Goal: Task Accomplishment & Management: Use online tool/utility

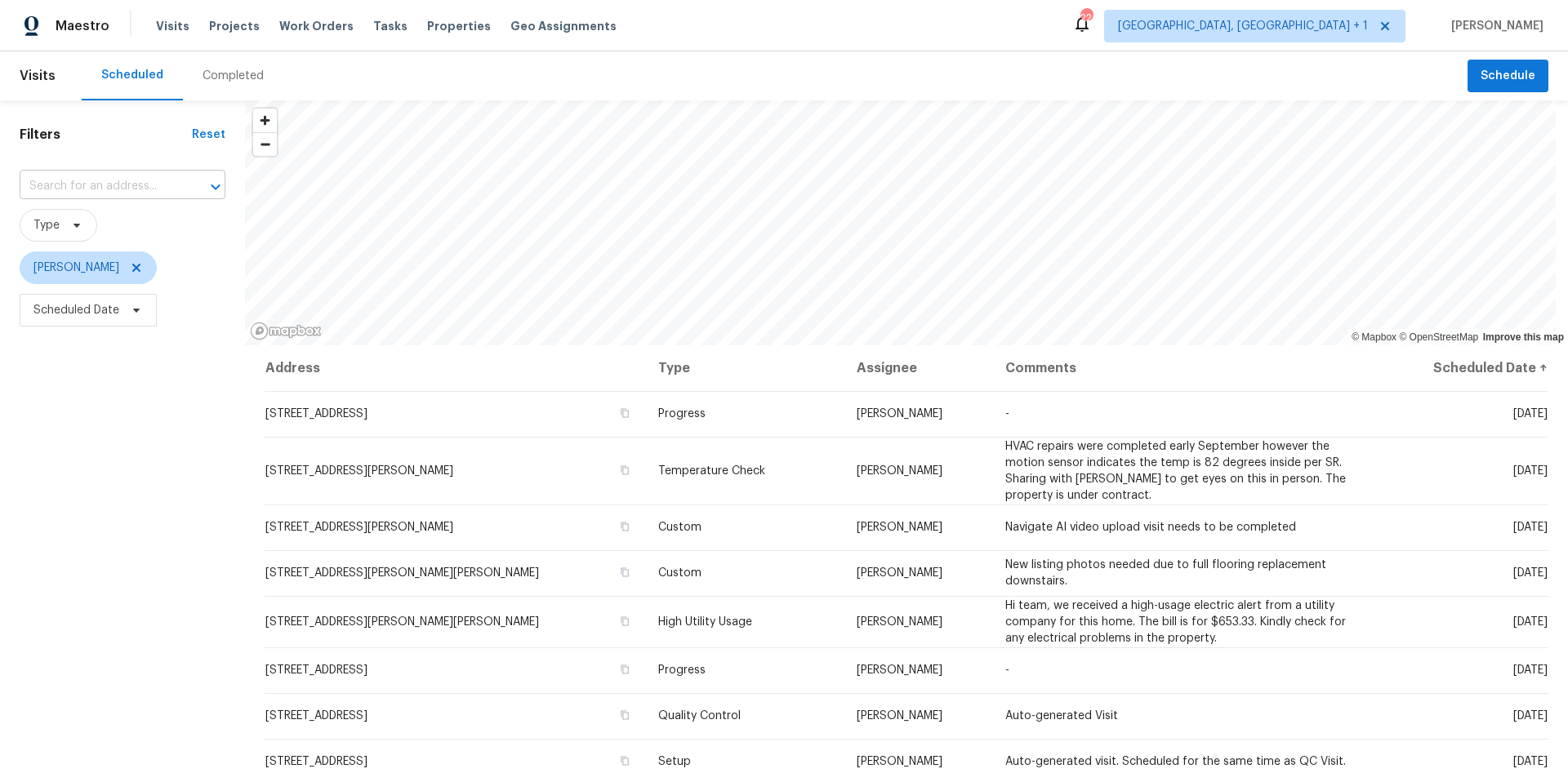
click at [93, 185] on input "text" at bounding box center [100, 186] width 160 height 25
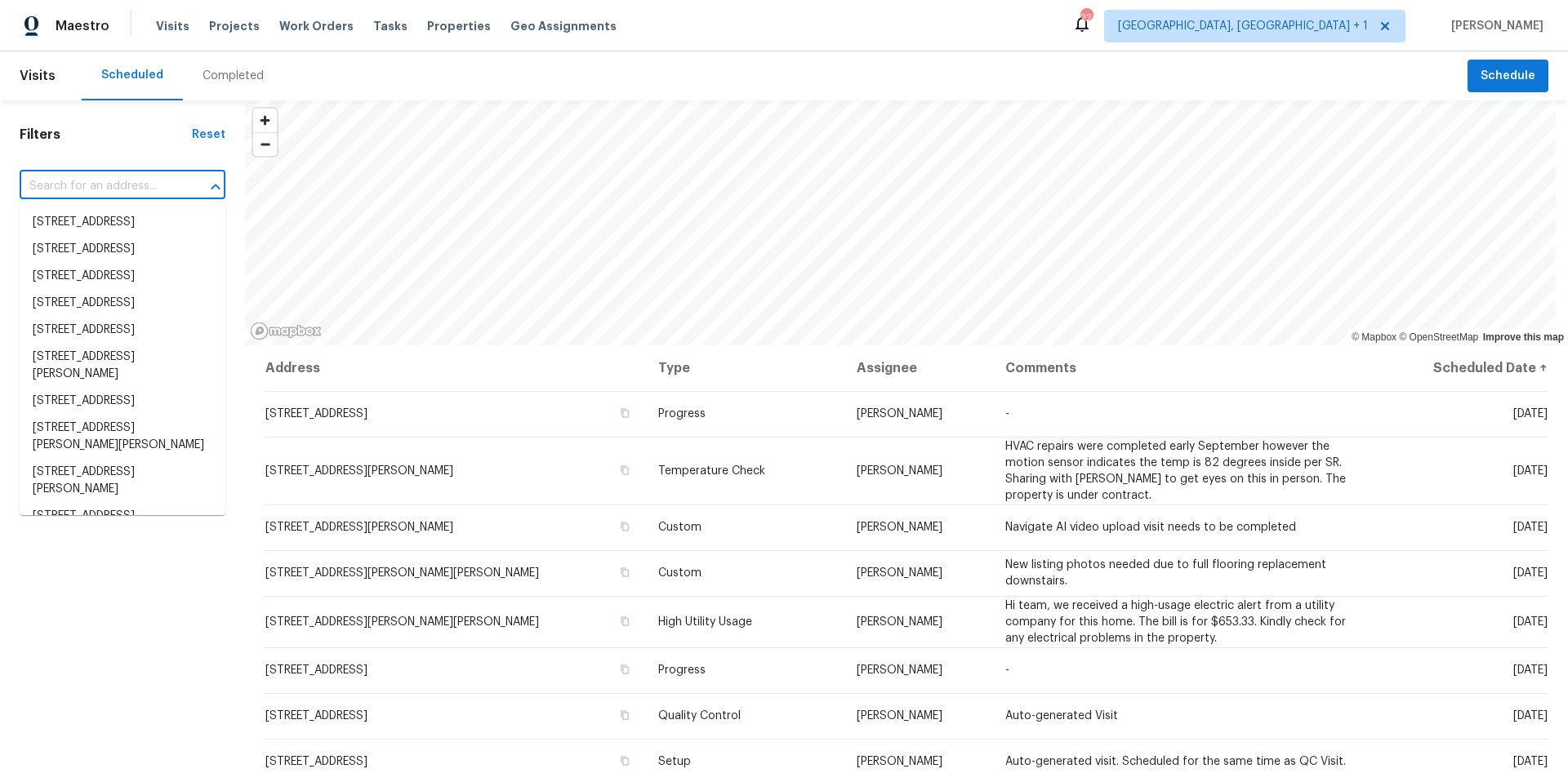
click at [113, 140] on h1 "Filters" at bounding box center [105, 134] width 172 height 16
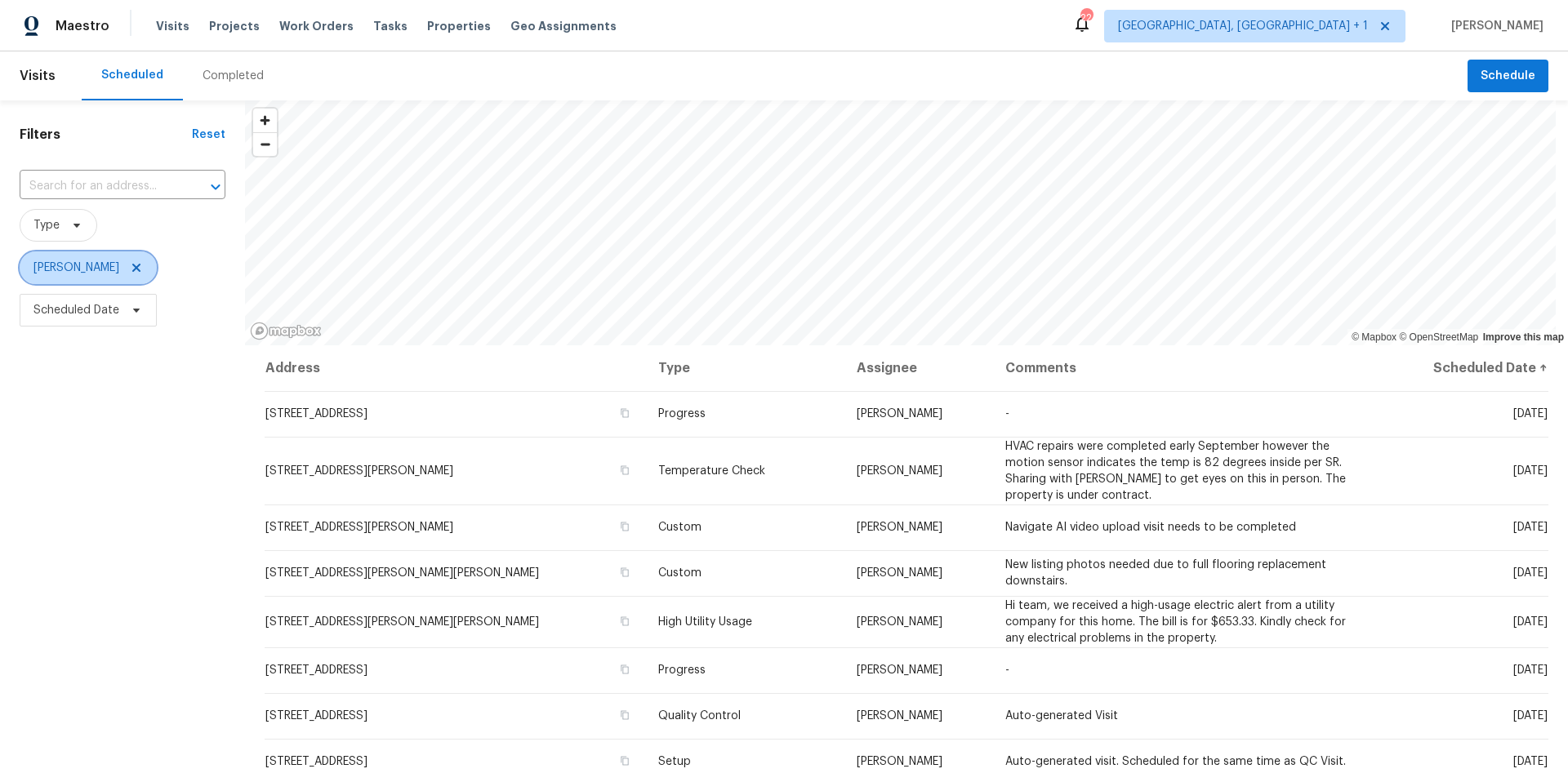
click at [134, 269] on icon at bounding box center [136, 267] width 13 height 13
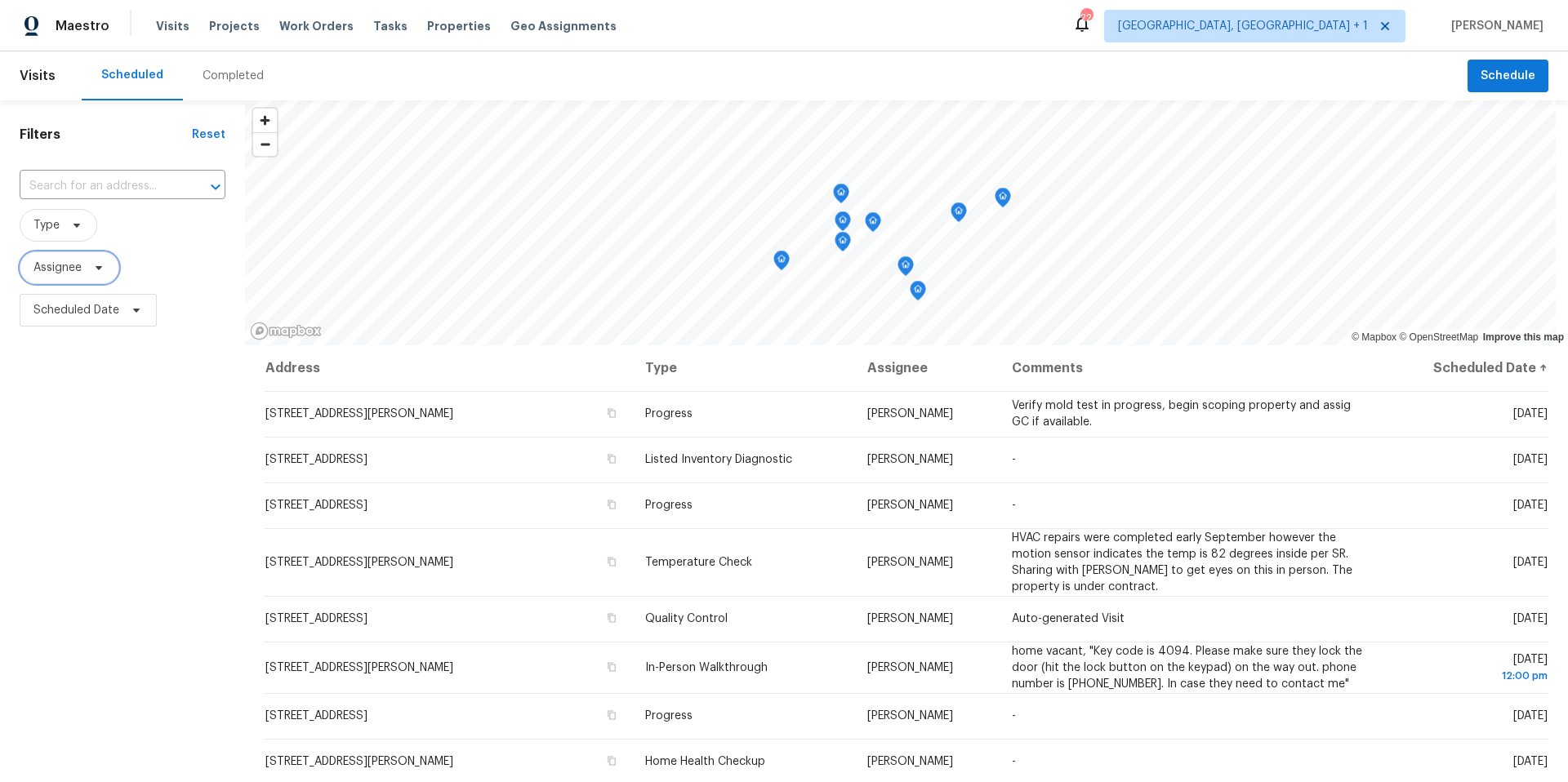
click at [89, 270] on span at bounding box center [96, 267] width 18 height 13
click at [66, 327] on input "search" at bounding box center [114, 319] width 174 height 33
click at [146, 328] on input "search" at bounding box center [114, 319] width 174 height 33
type input "martin chagolla"
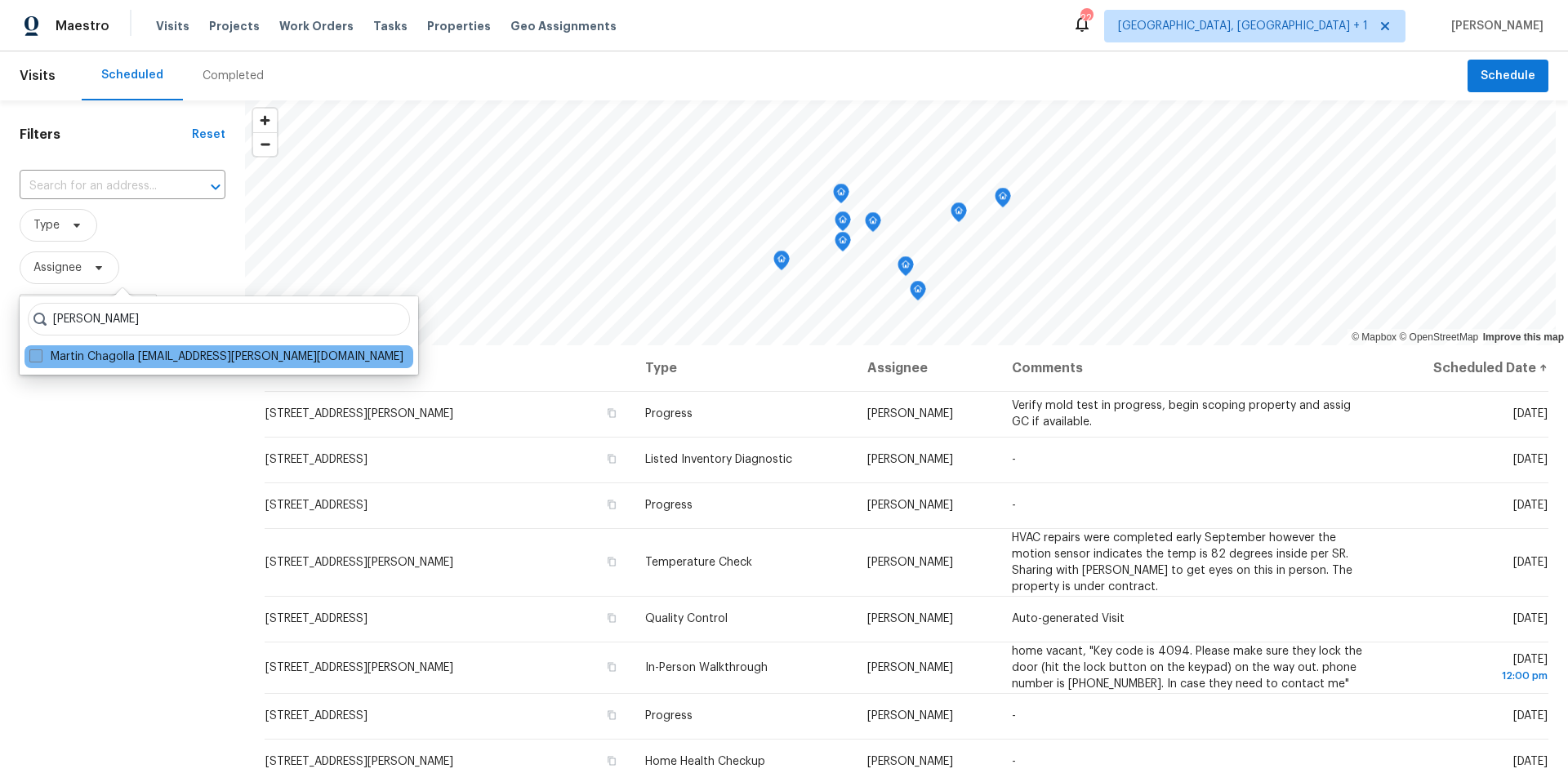
click at [36, 354] on span at bounding box center [36, 355] width 13 height 13
click at [36, 354] on input "Martin Chagolla martin.chagolla@opendoor.com" at bounding box center [35, 354] width 11 height 11
checkbox input "true"
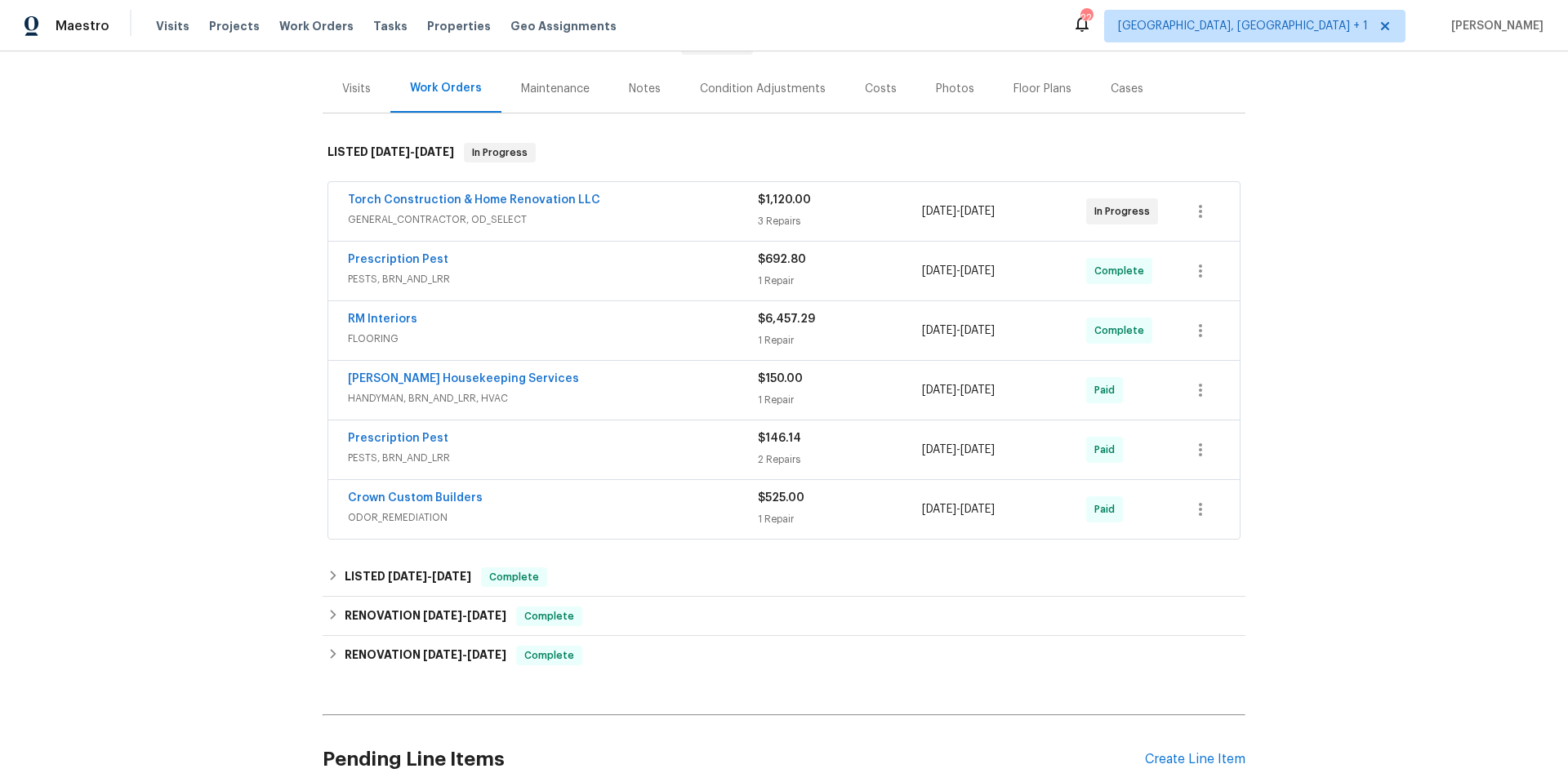
scroll to position [338, 0]
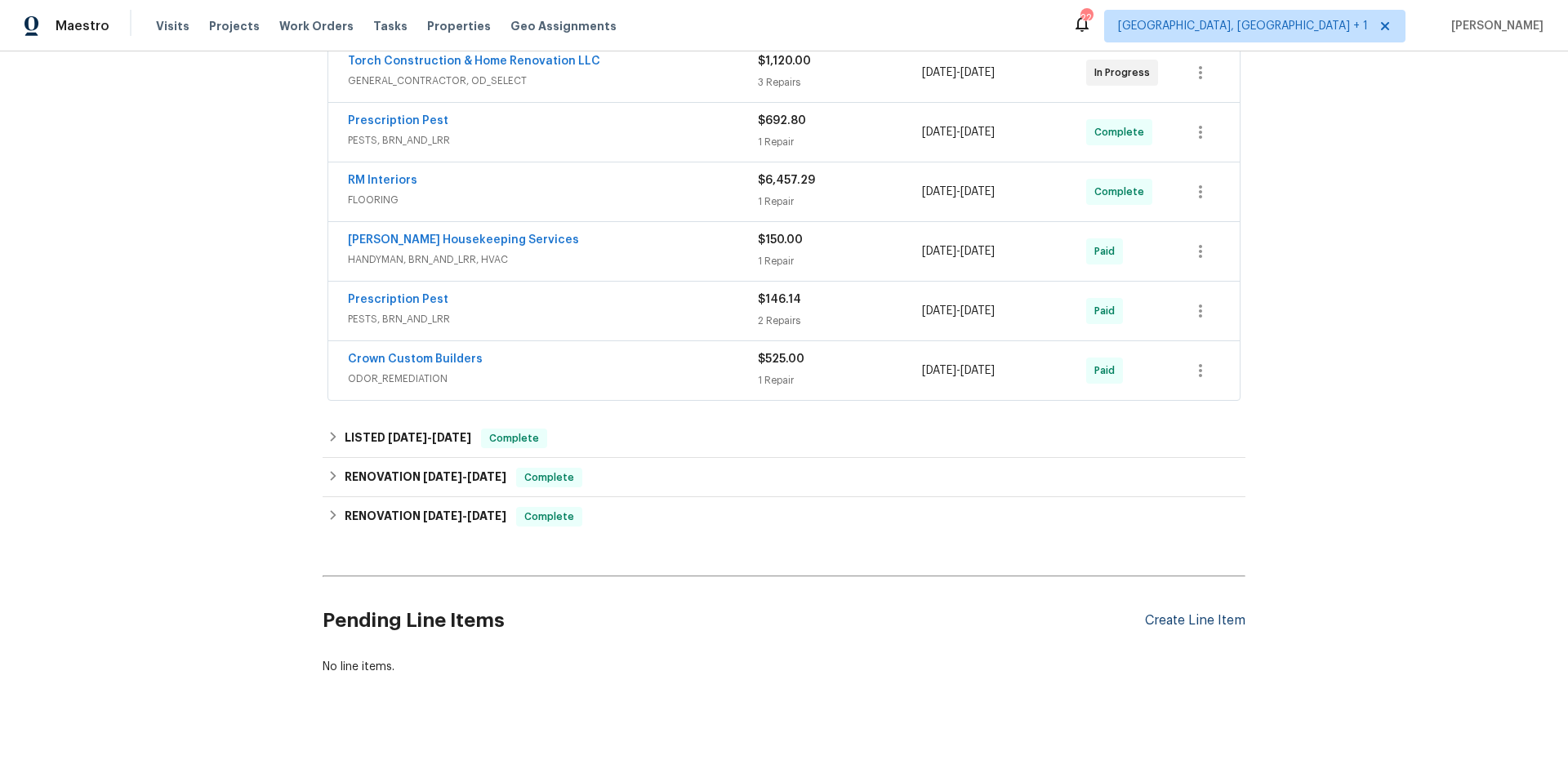
click at [1217, 613] on div "Create Line Item" at bounding box center [1195, 620] width 101 height 15
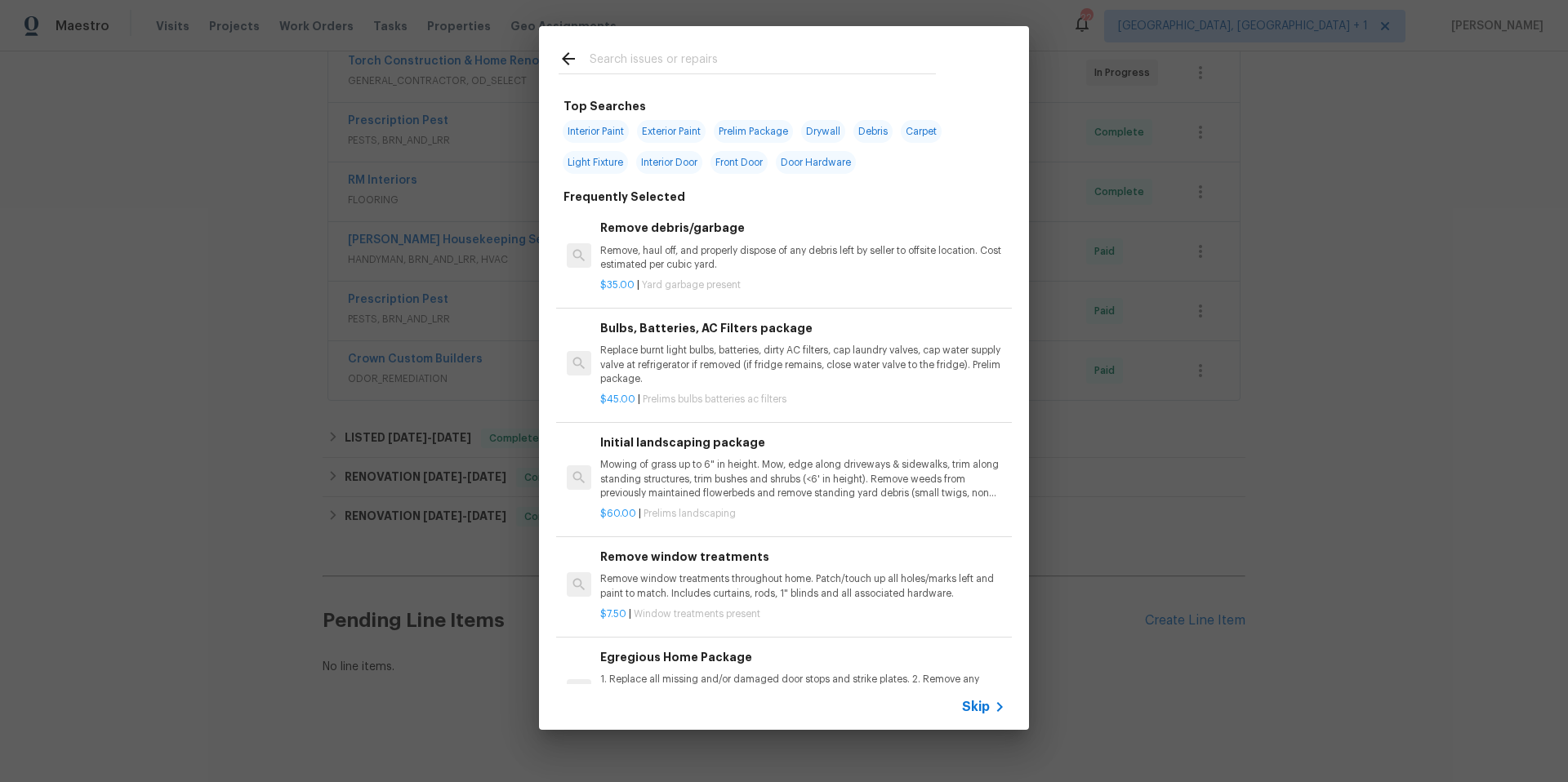
click at [674, 62] on input "text" at bounding box center [763, 61] width 347 height 25
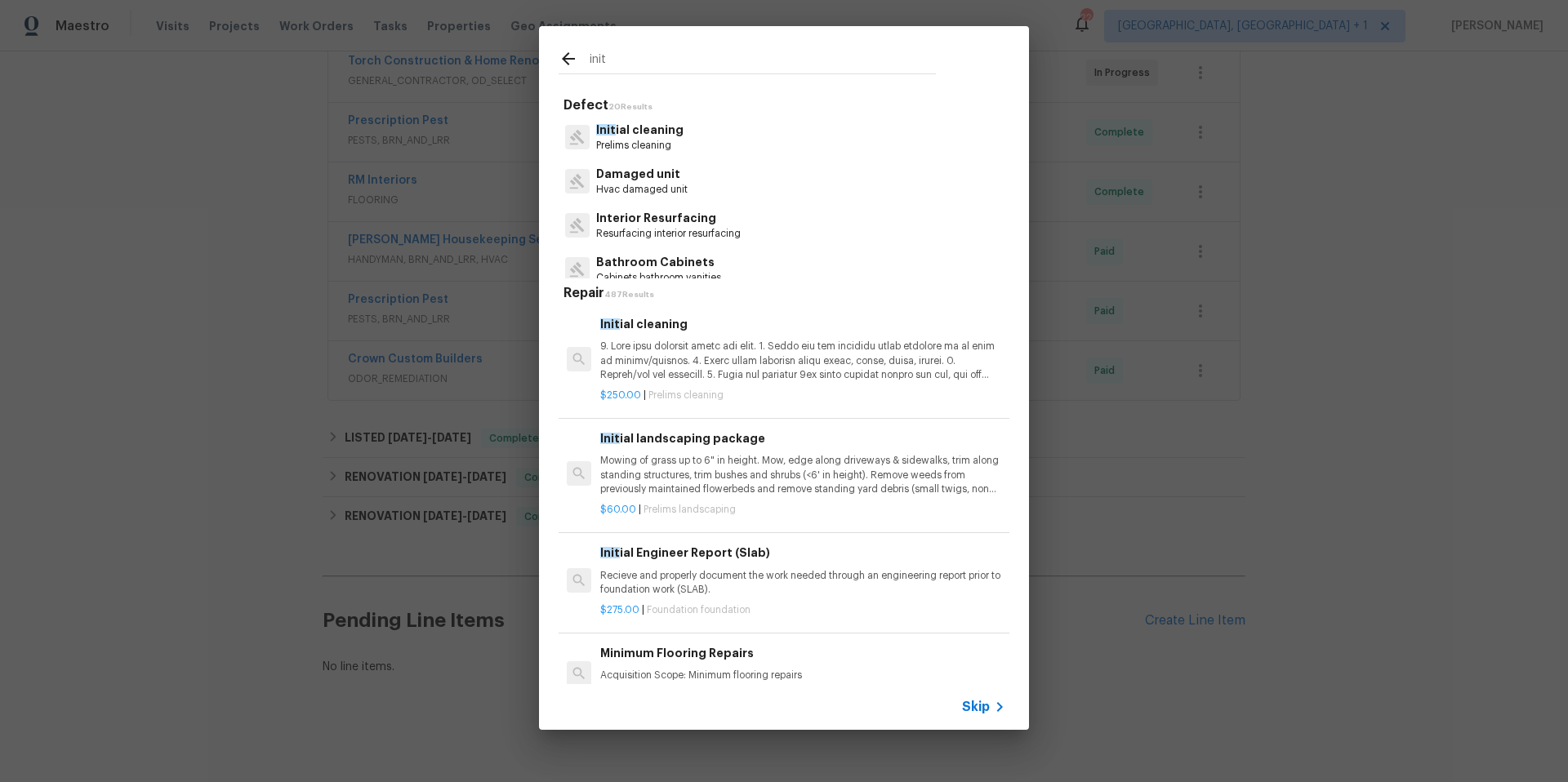
type input "init"
click at [644, 130] on p "Init ial cleaning" at bounding box center [640, 130] width 87 height 17
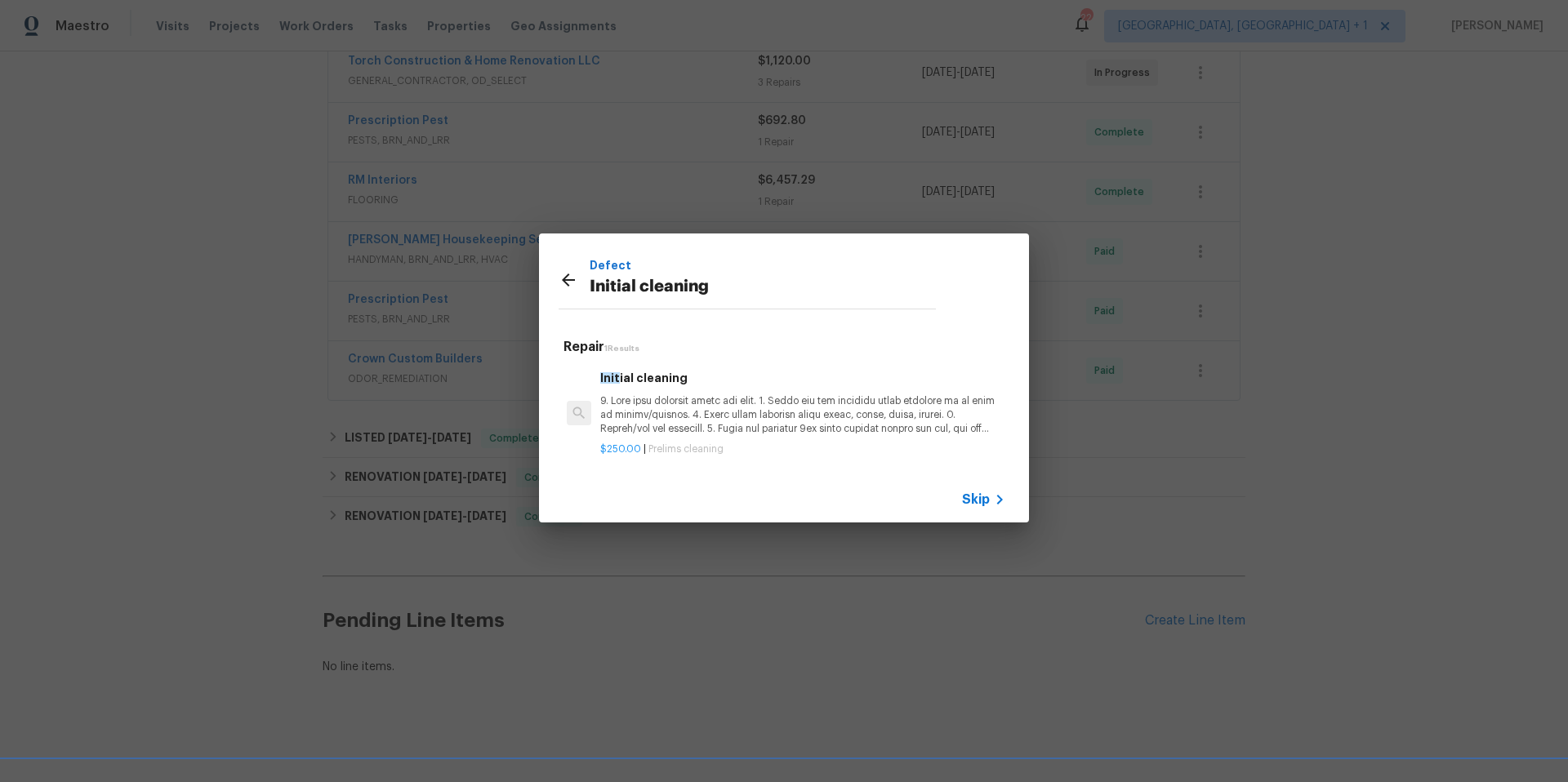
click at [681, 411] on p at bounding box center [803, 415] width 405 height 42
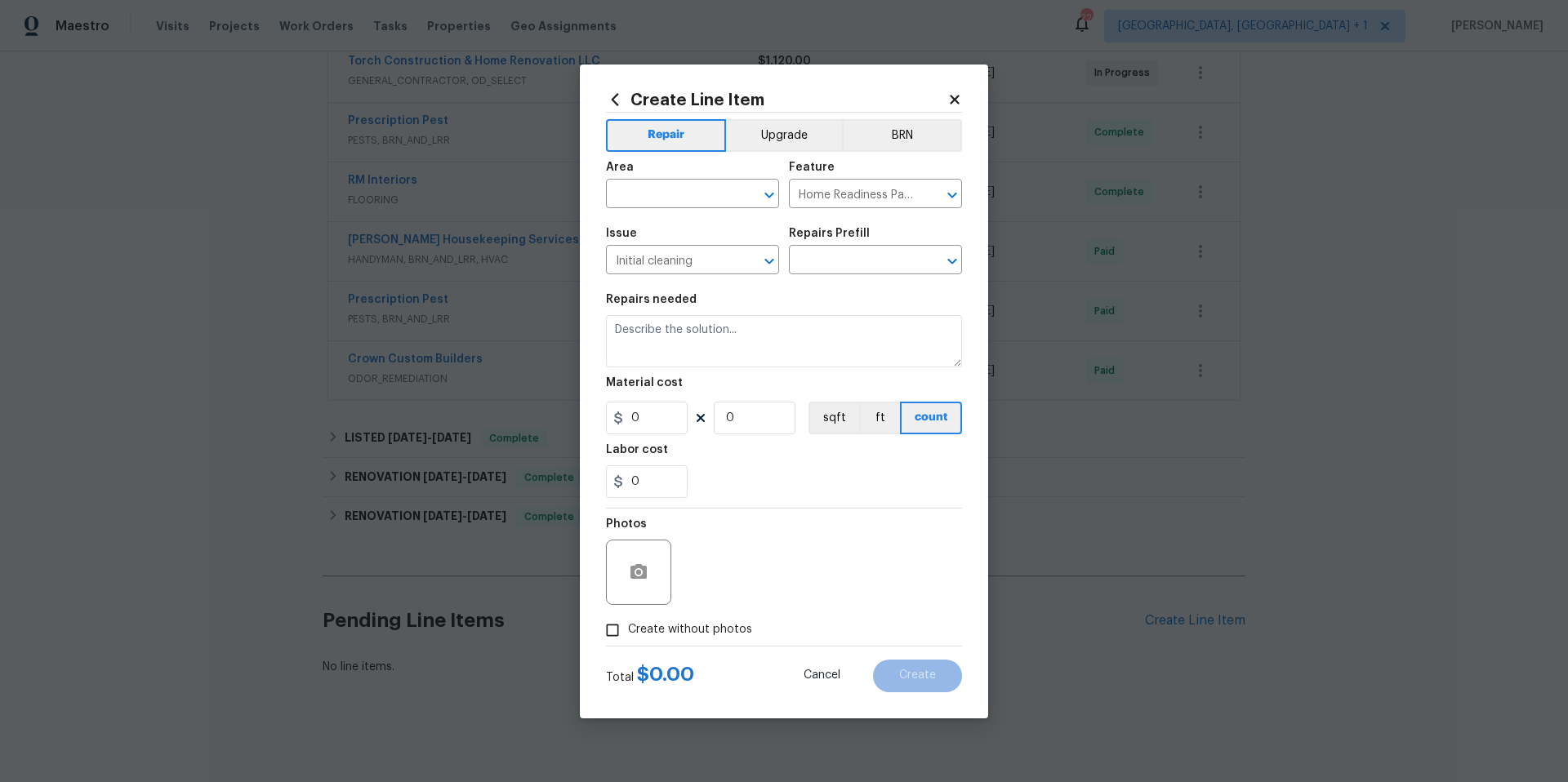
type input "Initial cleaning $250.00"
type textarea "1. Wipe down exterior doors and trim. 2. Clean out all exterior light fixtures …"
type input "250"
type input "1"
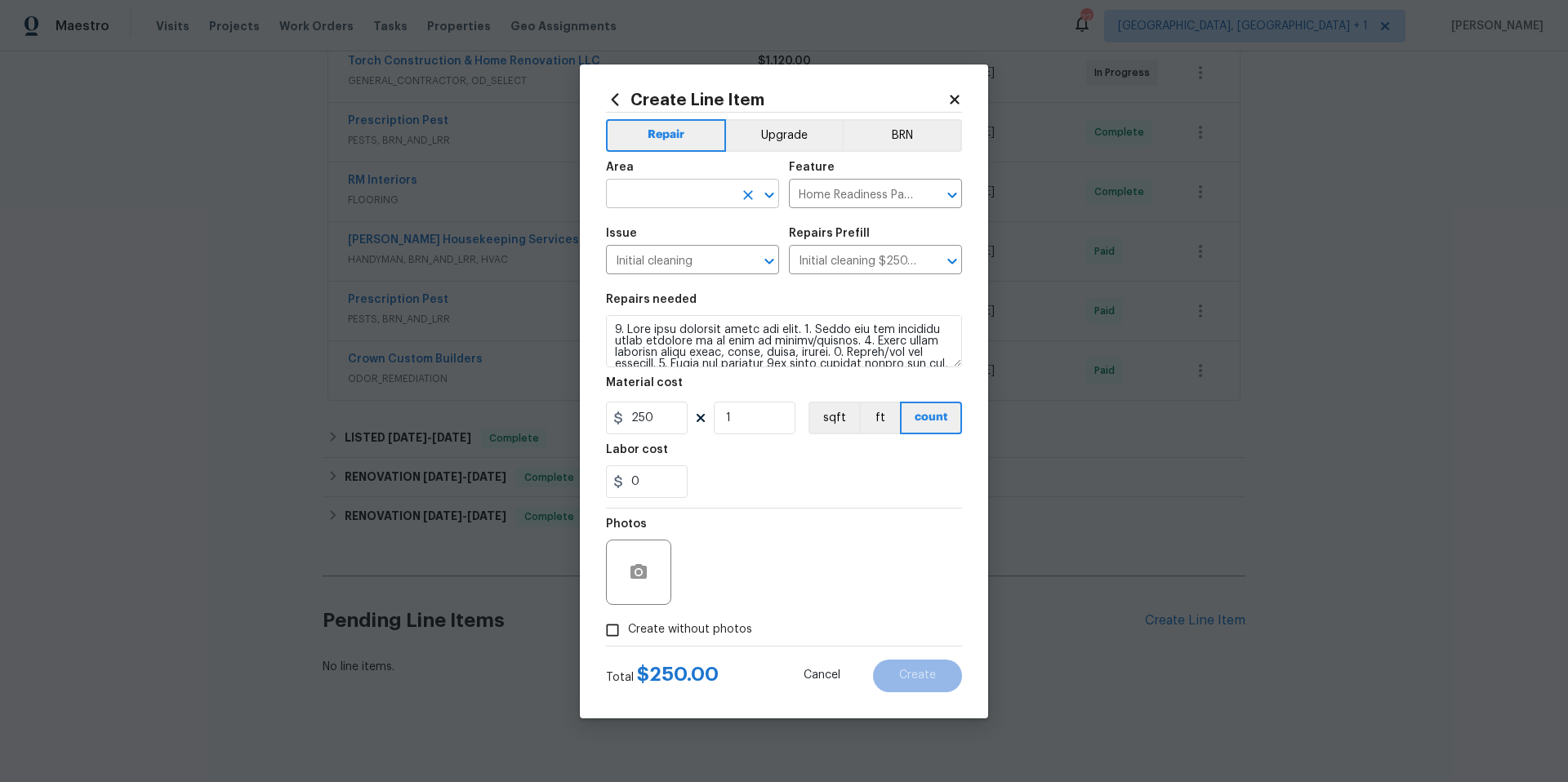
click at [666, 187] on input "text" at bounding box center [669, 195] width 127 height 25
click at [675, 257] on li "Interior Overall" at bounding box center [692, 258] width 173 height 27
type input "Interior Overall"
click at [626, 633] on input "Create without photos" at bounding box center [612, 630] width 31 height 31
checkbox input "true"
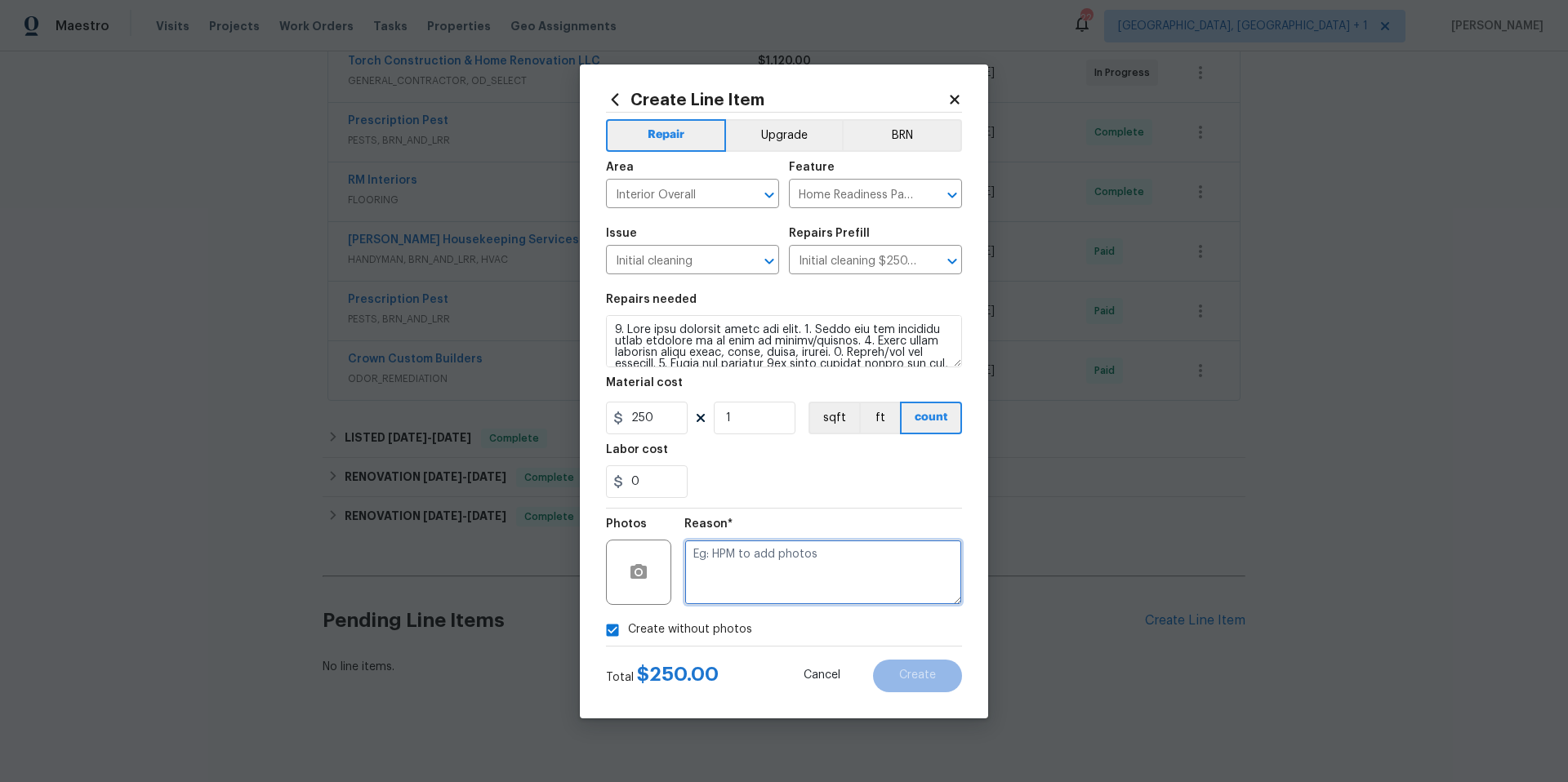
click at [717, 592] on textarea at bounding box center [823, 572] width 278 height 65
type textarea "NA"
click at [888, 680] on button "Create" at bounding box center [918, 676] width 89 height 33
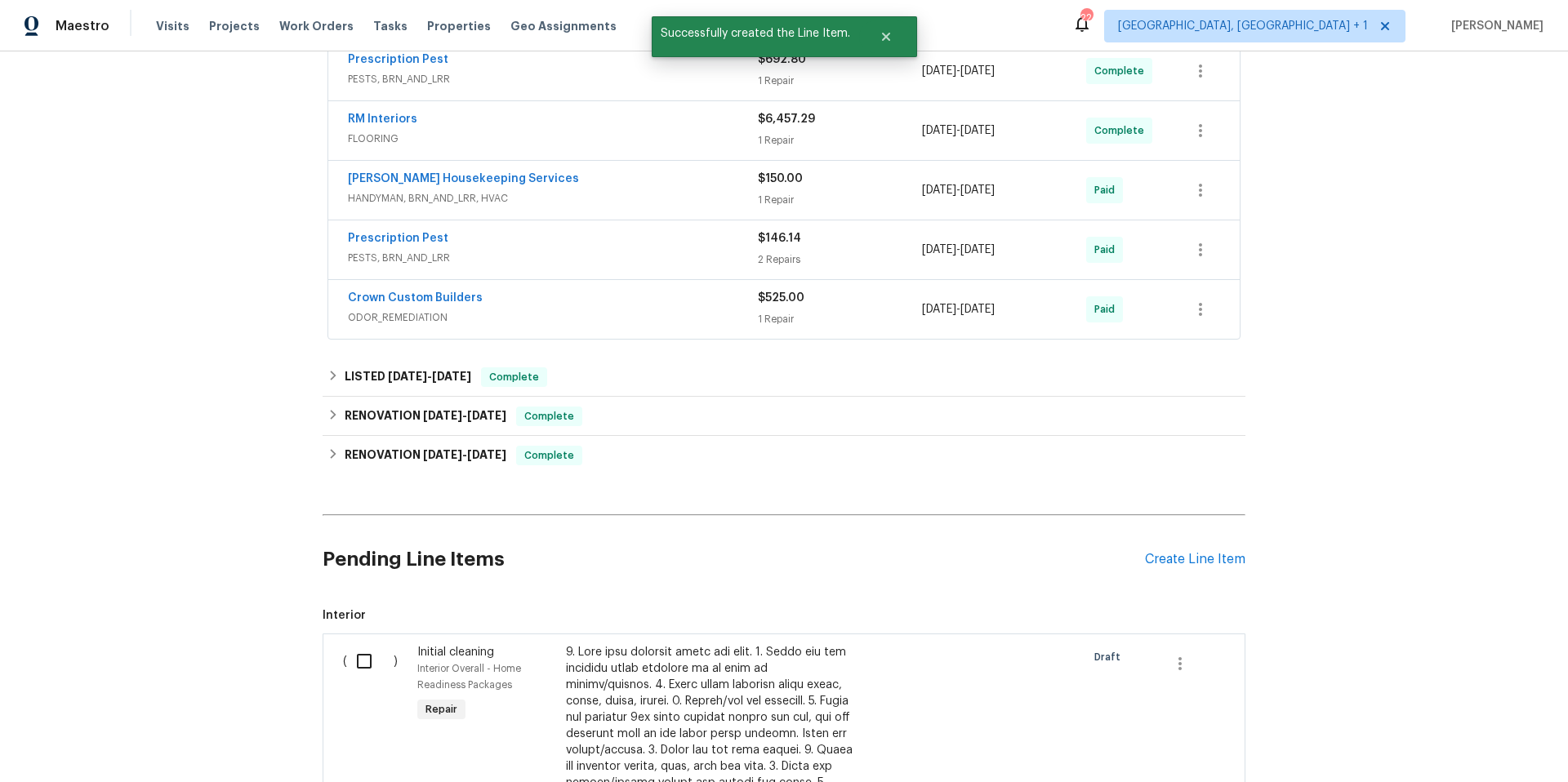
scroll to position [473, 0]
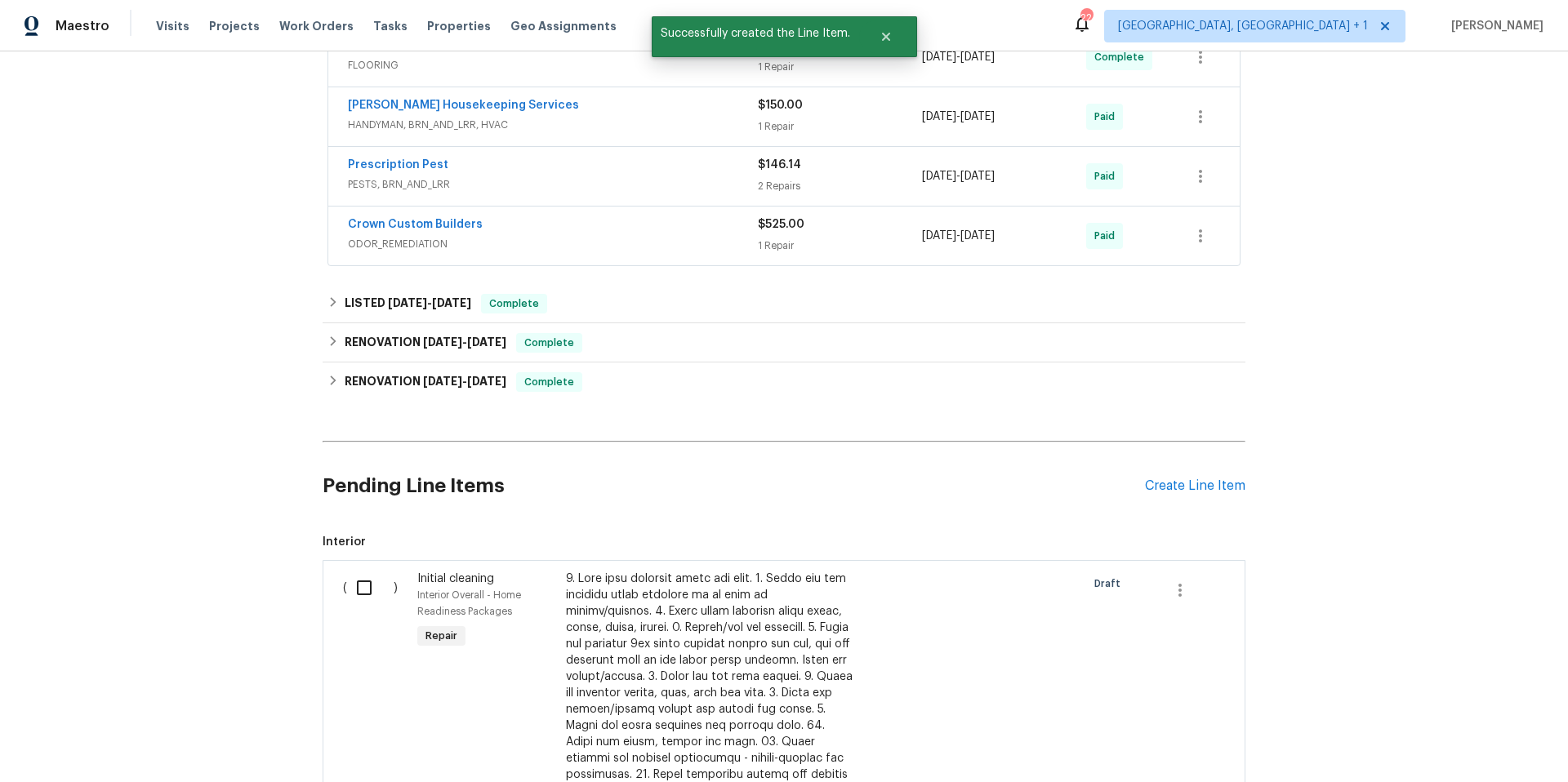
drag, startPoint x: 358, startPoint y: 579, endPoint x: 576, endPoint y: 557, distance: 219.1
click at [369, 579] on input "checkbox" at bounding box center [371, 588] width 46 height 35
checkbox input "true"
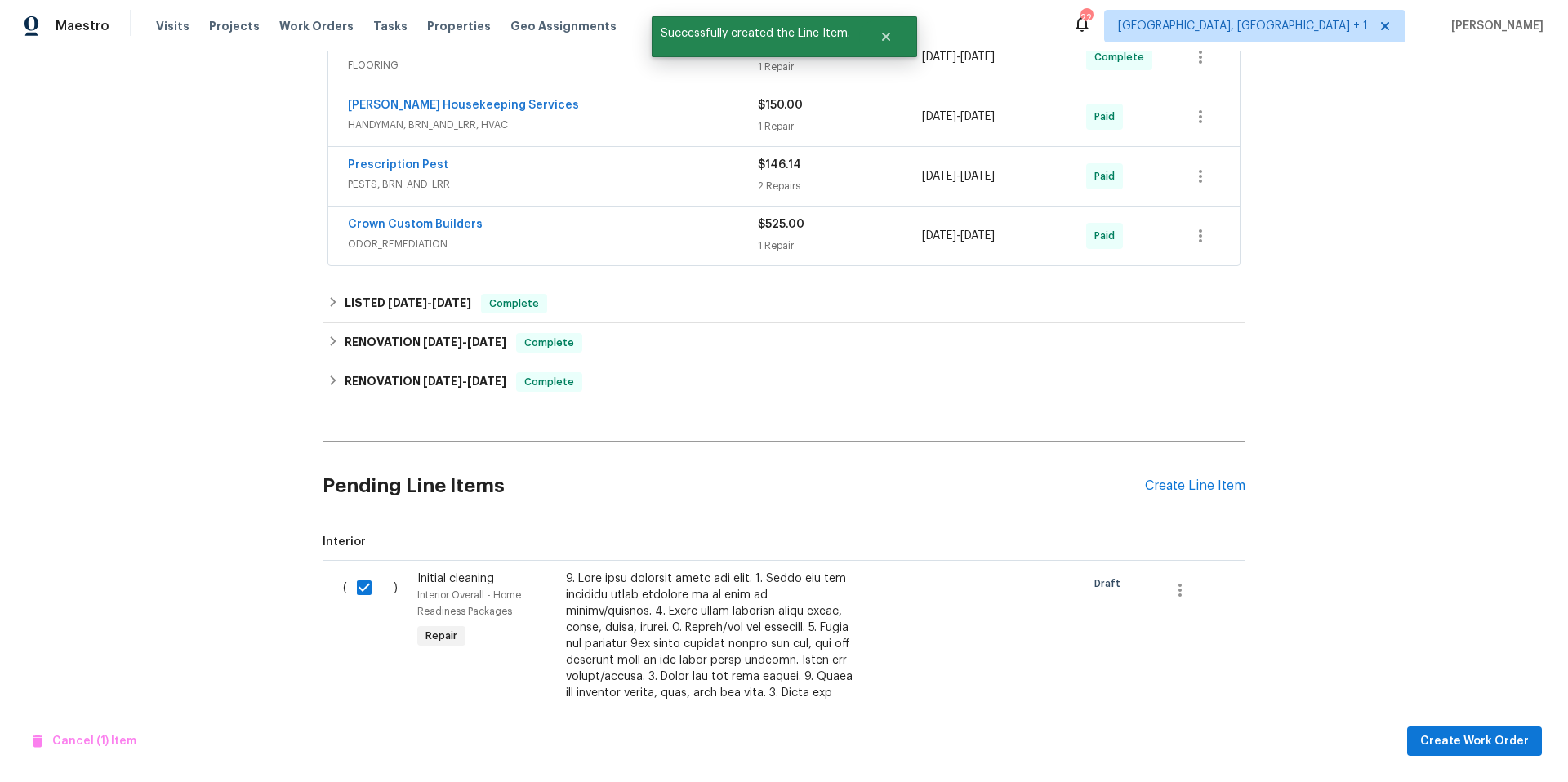
scroll to position [868, 0]
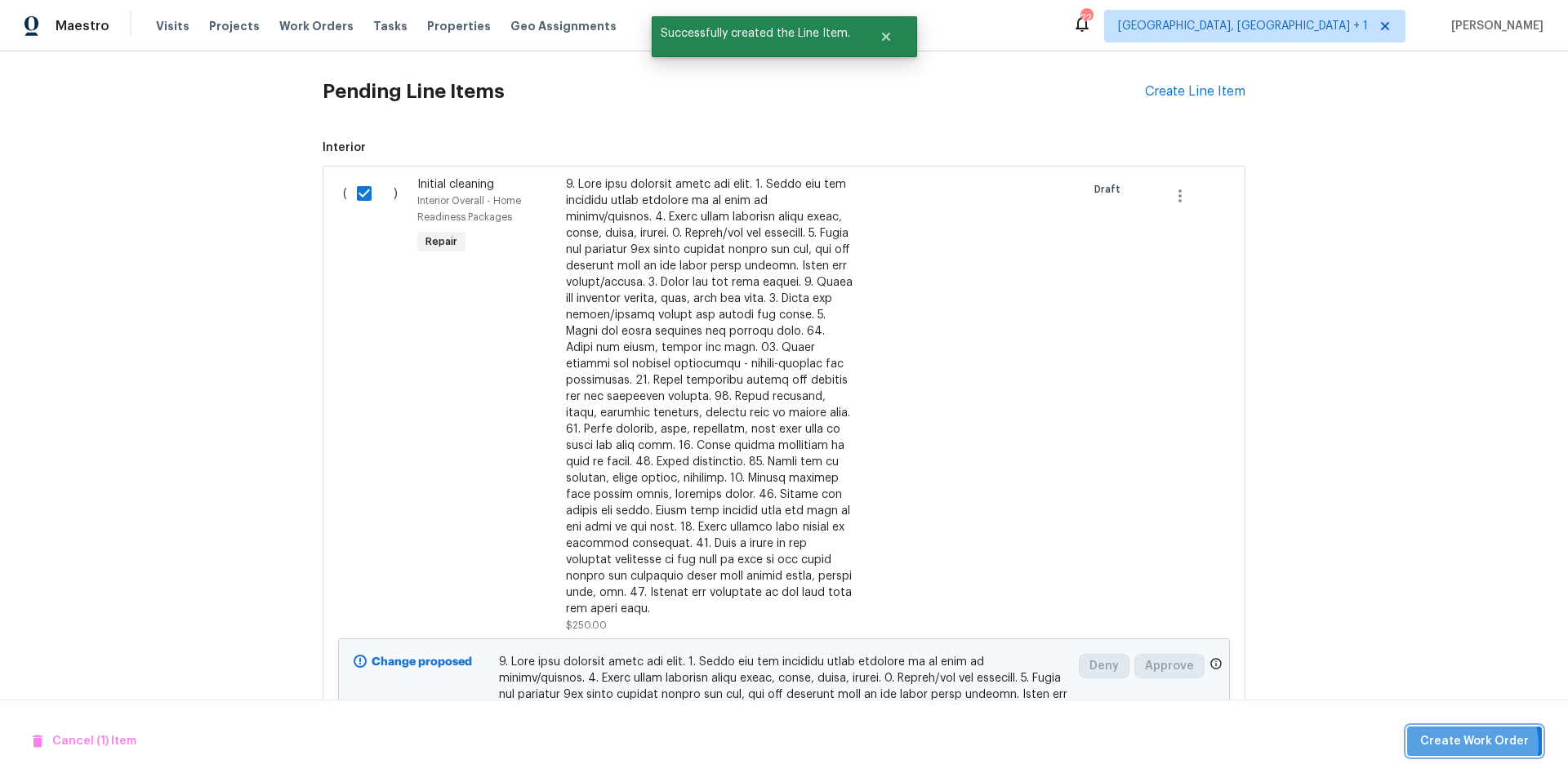
click at [1467, 745] on span "Create Work Order" at bounding box center [1474, 741] width 109 height 20
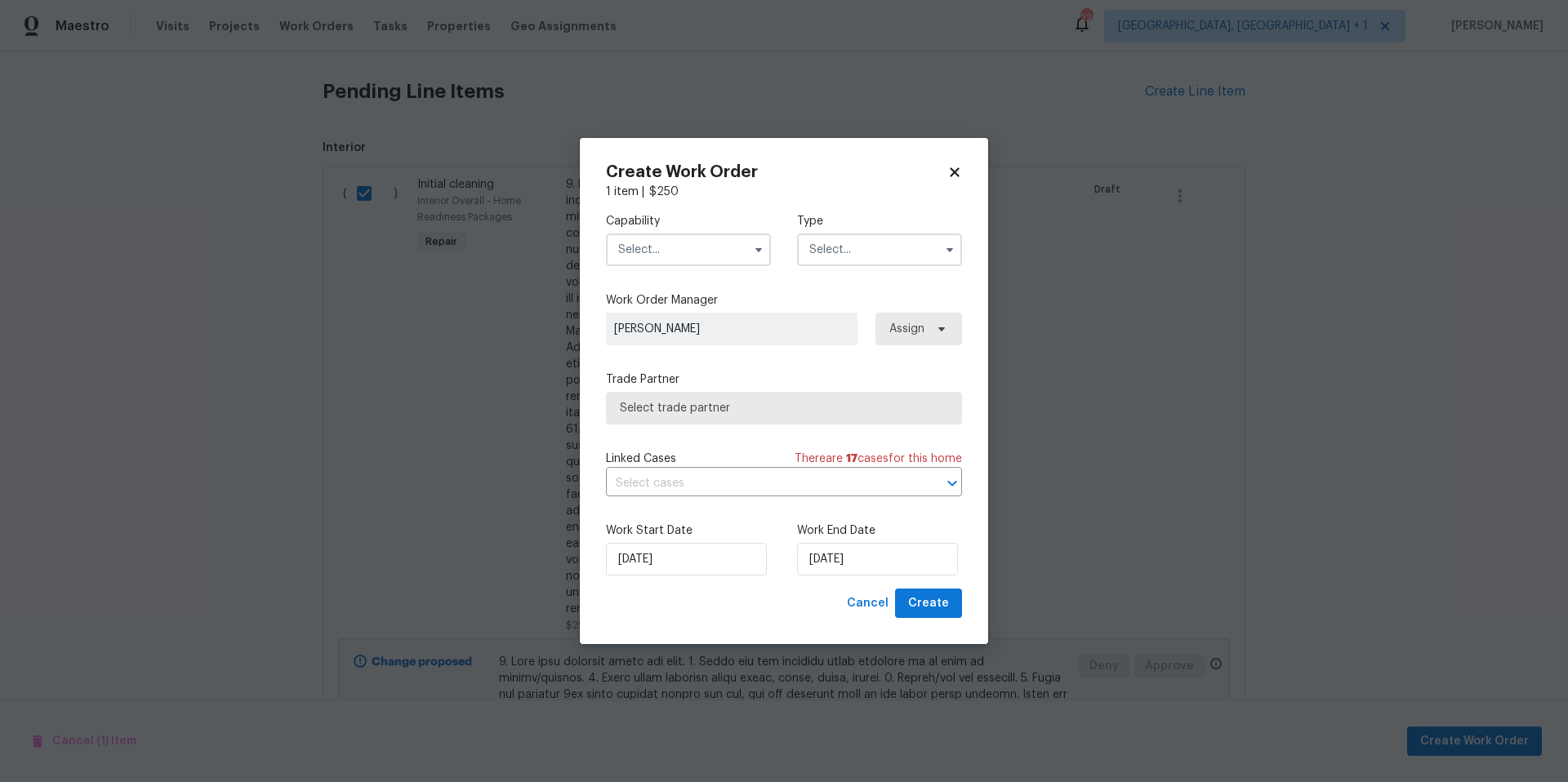
click at [747, 250] on span at bounding box center [759, 250] width 25 height 25
click at [702, 256] on input "text" at bounding box center [688, 249] width 165 height 33
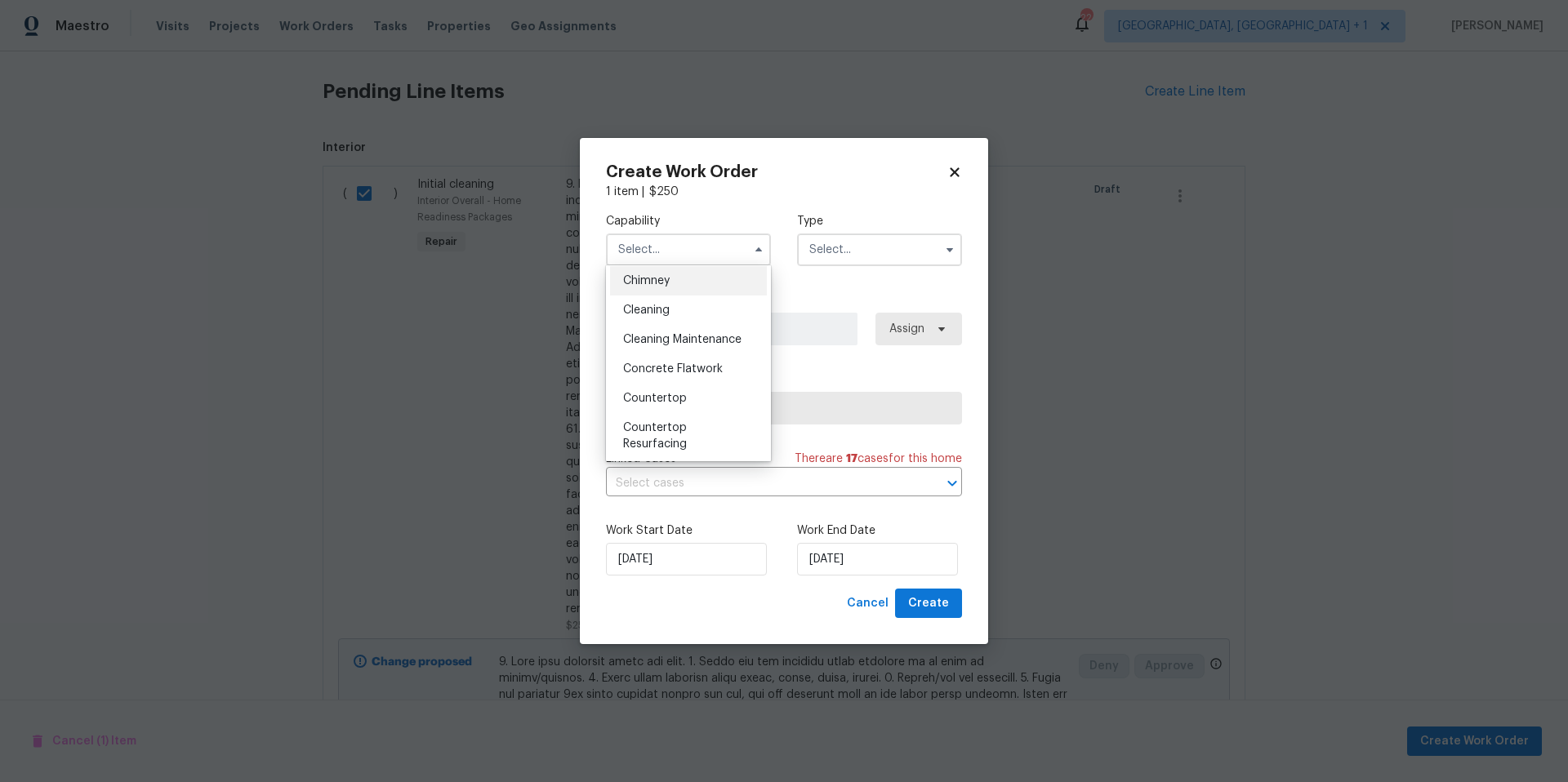
scroll to position [183, 0]
click at [671, 331] on div "Cleaning" at bounding box center [689, 336] width 157 height 29
type input "Cleaning"
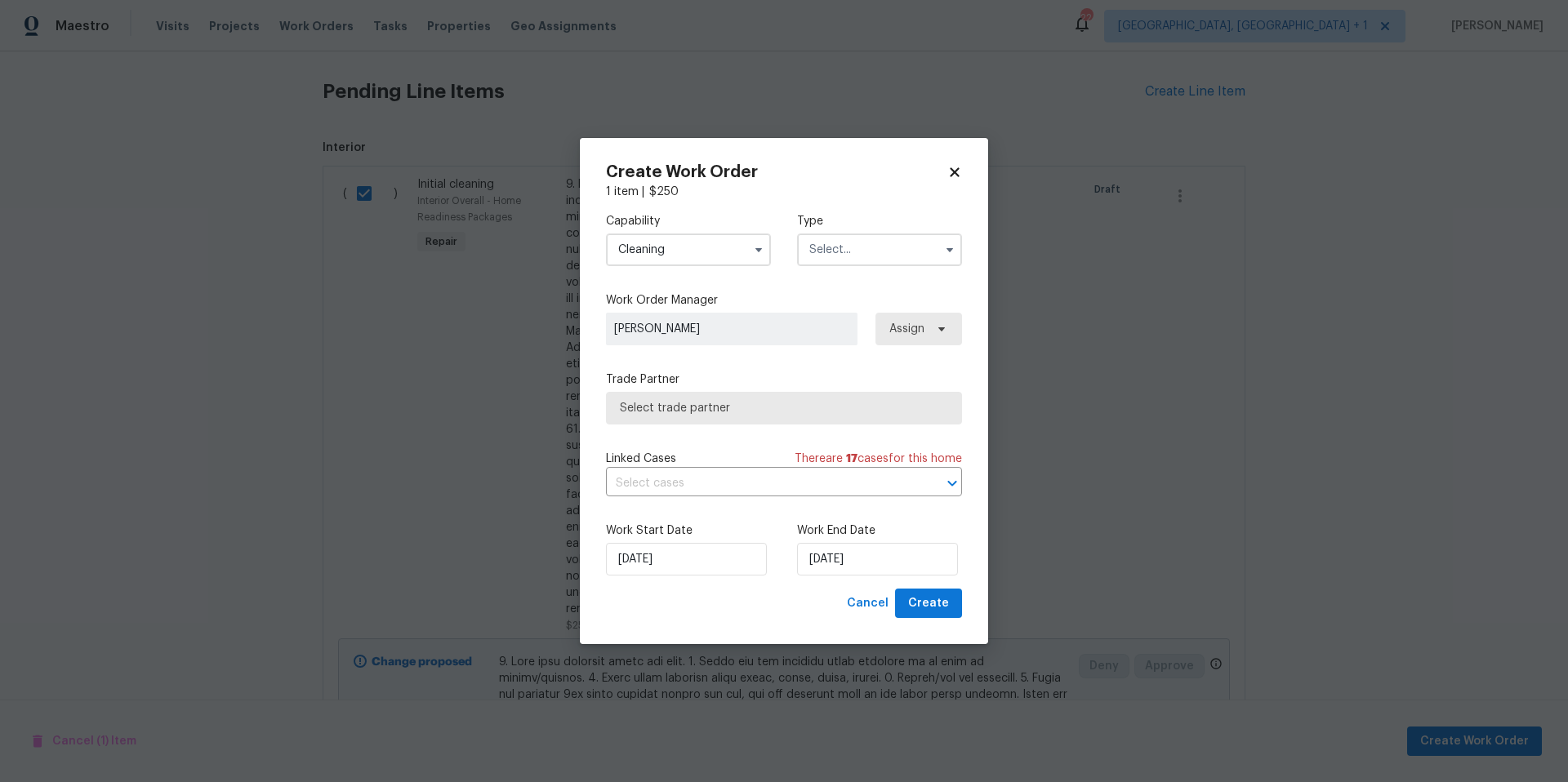
click at [833, 260] on input "text" at bounding box center [879, 249] width 165 height 33
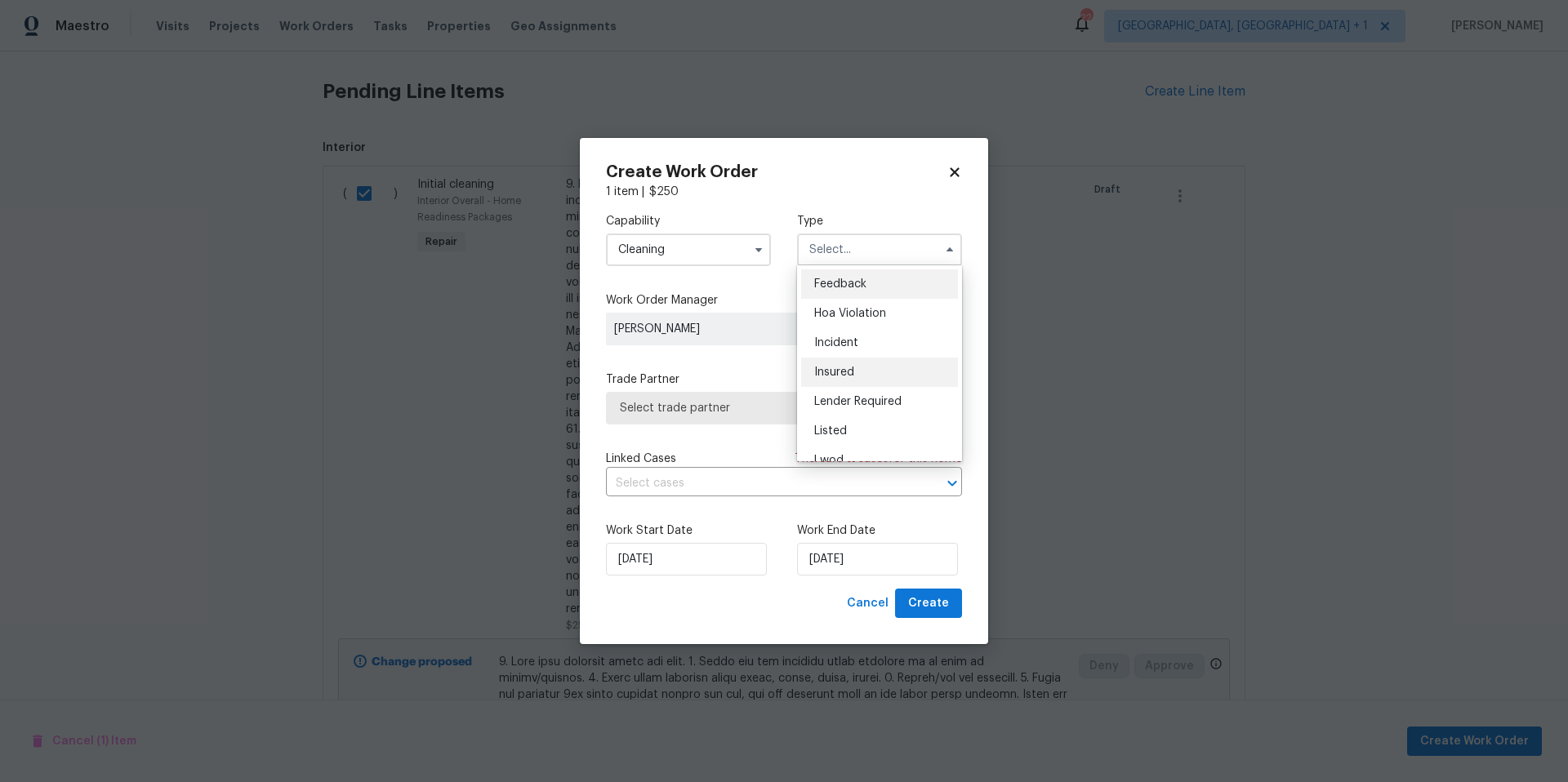
scroll to position [19, 0]
click at [864, 412] on div "Listed" at bounding box center [879, 411] width 157 height 29
type input "Listed"
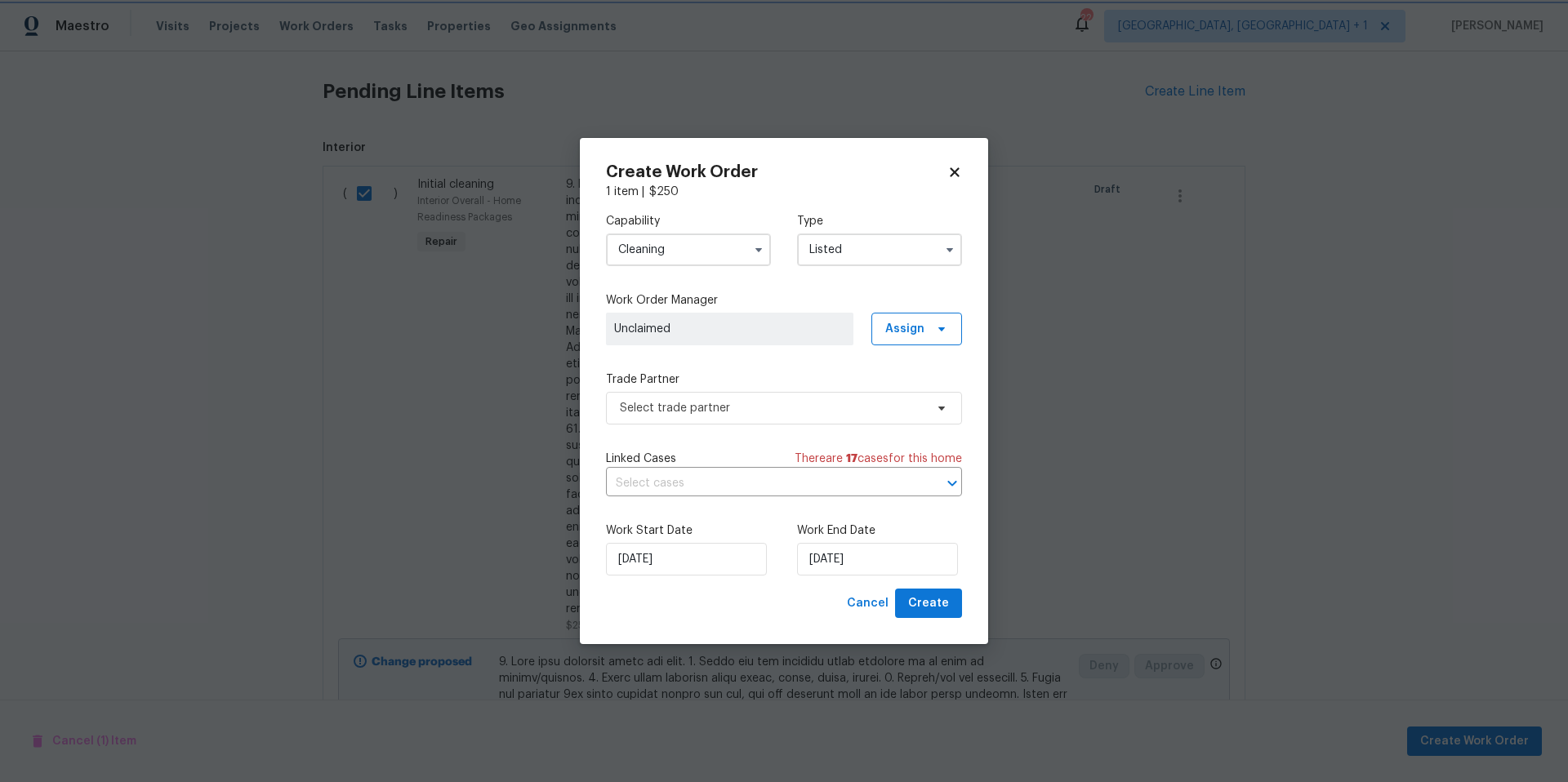
scroll to position [0, 0]
drag, startPoint x: 759, startPoint y: 351, endPoint x: 935, endPoint y: 343, distance: 176.2
click at [765, 353] on div "Capability Cleaning Type Listed Work Order Manager Unclaimed Assign Trade Partn…" at bounding box center [784, 395] width 356 height 388
click at [935, 343] on span "Assign" at bounding box center [917, 329] width 91 height 33
click at [921, 417] on div "Assign to me" at bounding box center [919, 420] width 71 height 16
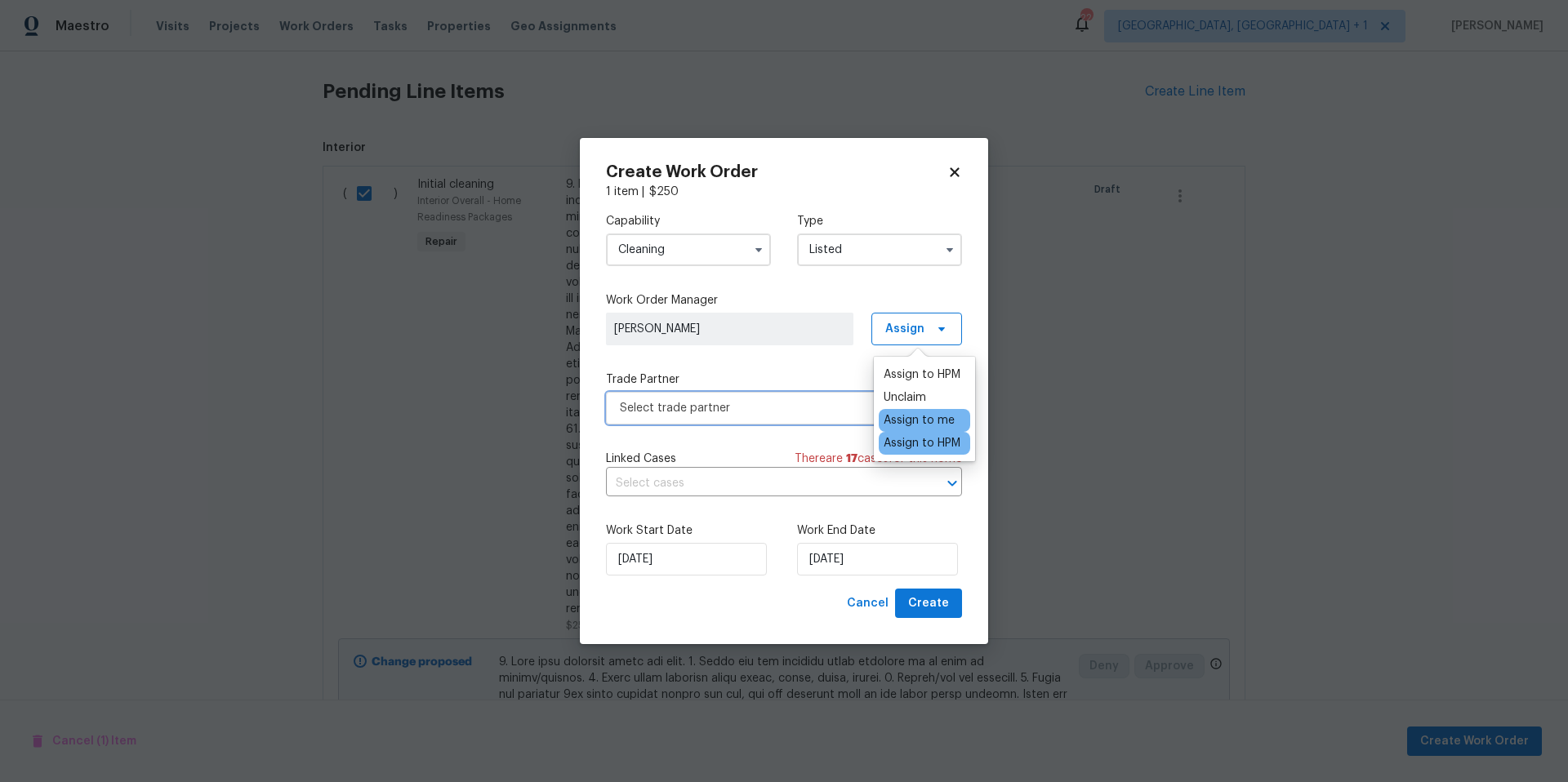
click at [774, 417] on span "Select trade partner" at bounding box center [784, 408] width 356 height 33
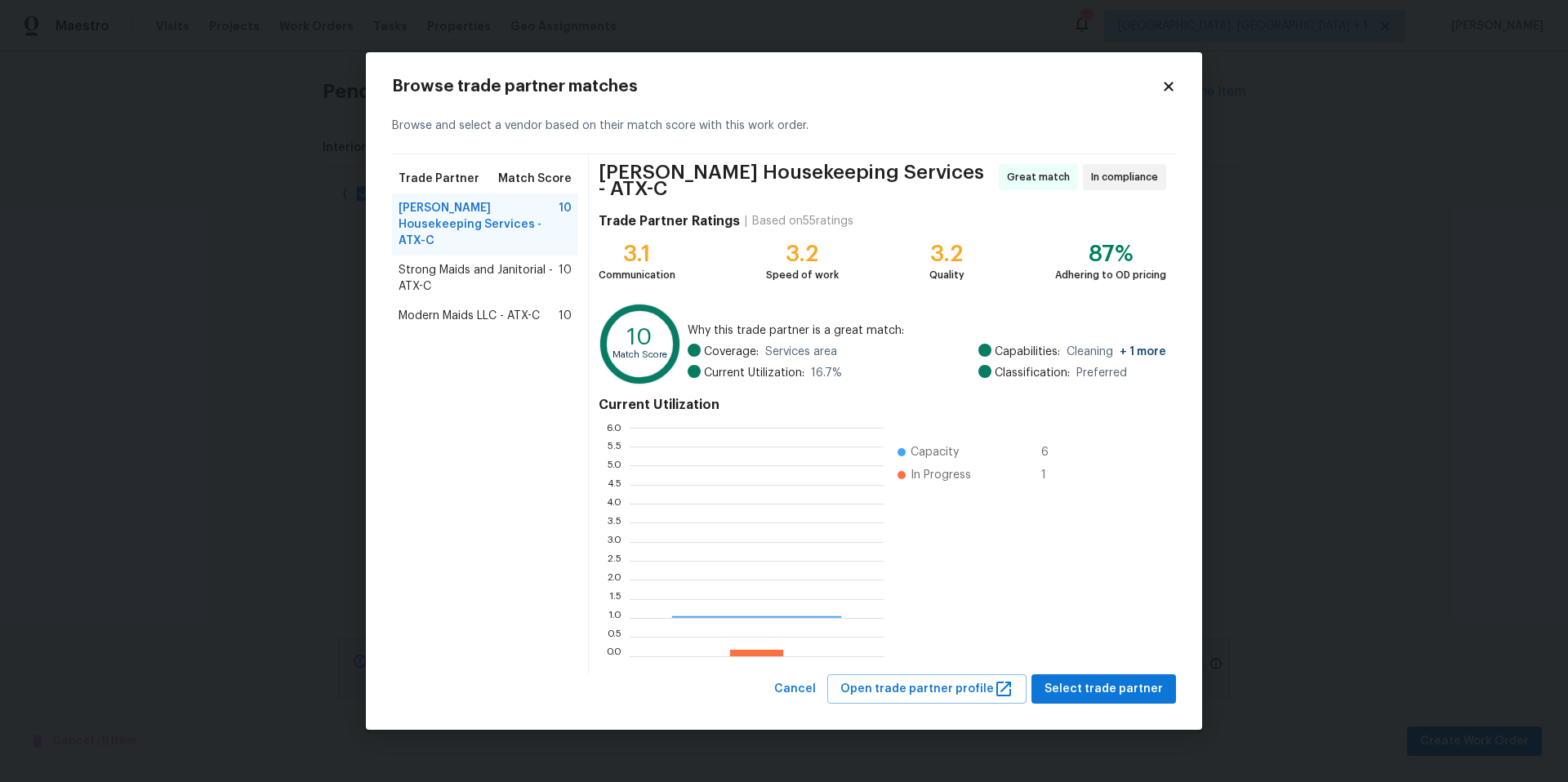
scroll to position [216, 242]
click at [1105, 690] on span "Select trade partner" at bounding box center [1104, 689] width 118 height 20
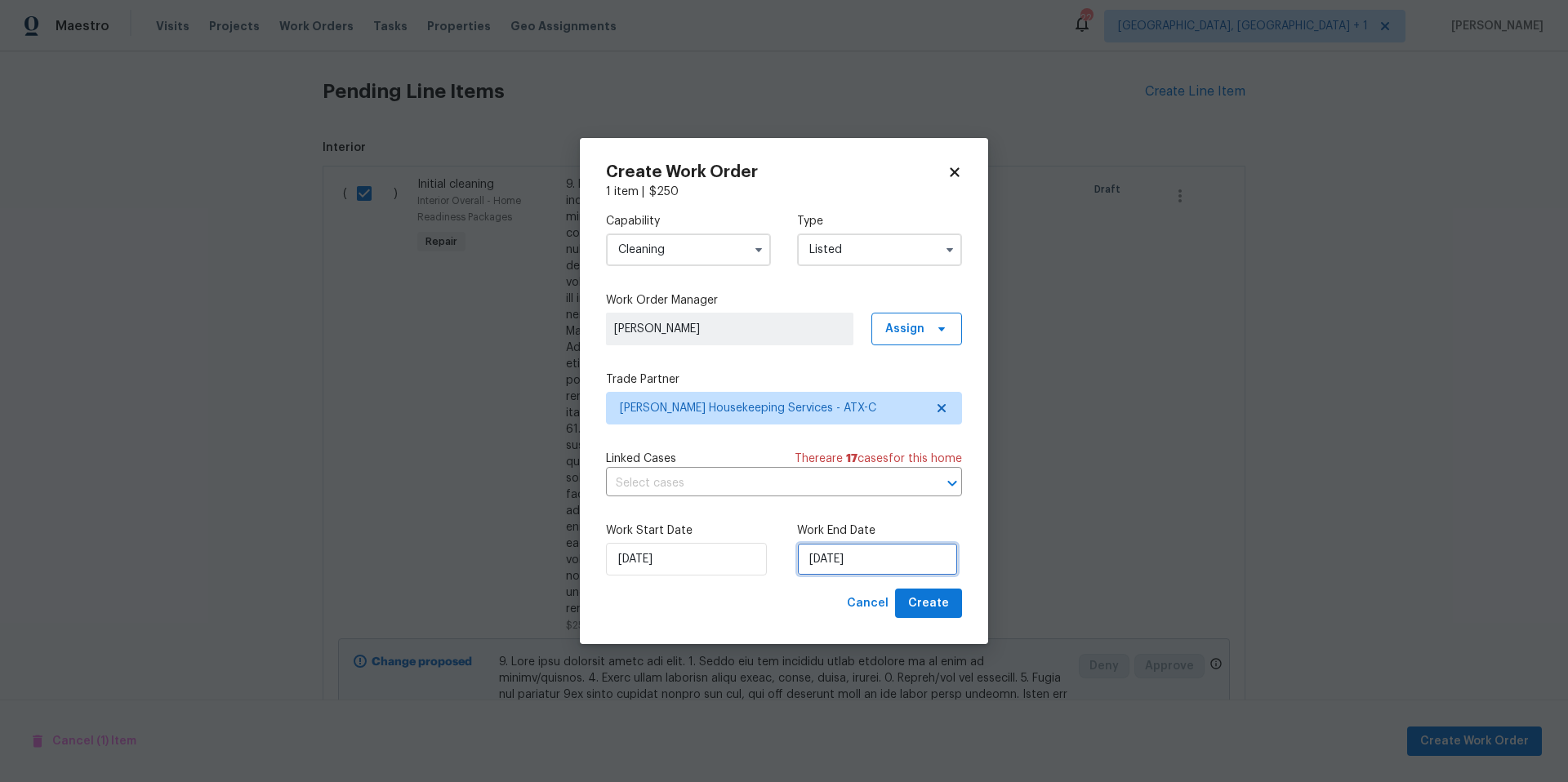
click at [868, 562] on input "[DATE]" at bounding box center [878, 559] width 161 height 33
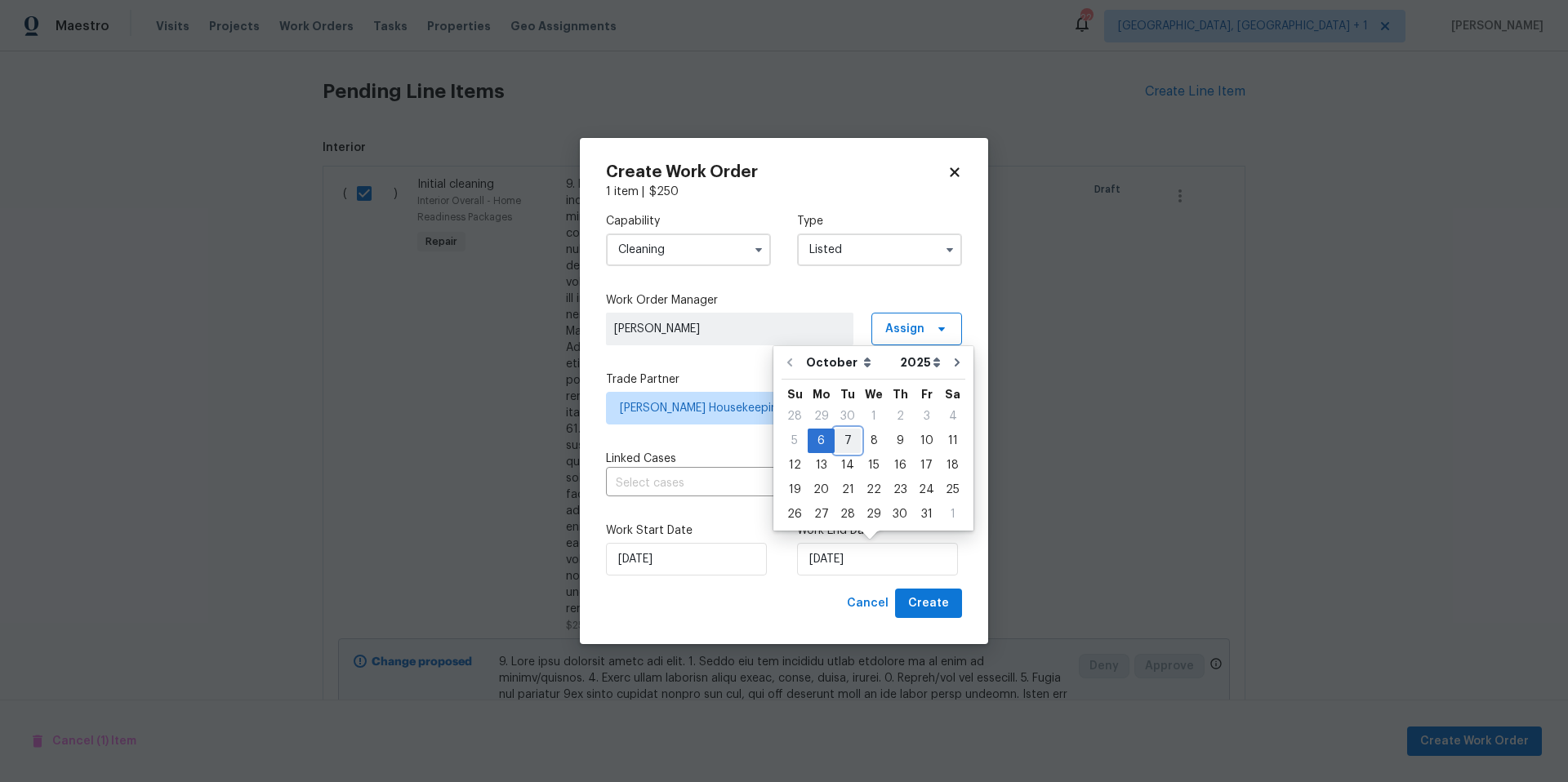
click at [853, 438] on div "7" at bounding box center [847, 441] width 26 height 23
type input "[DATE]"
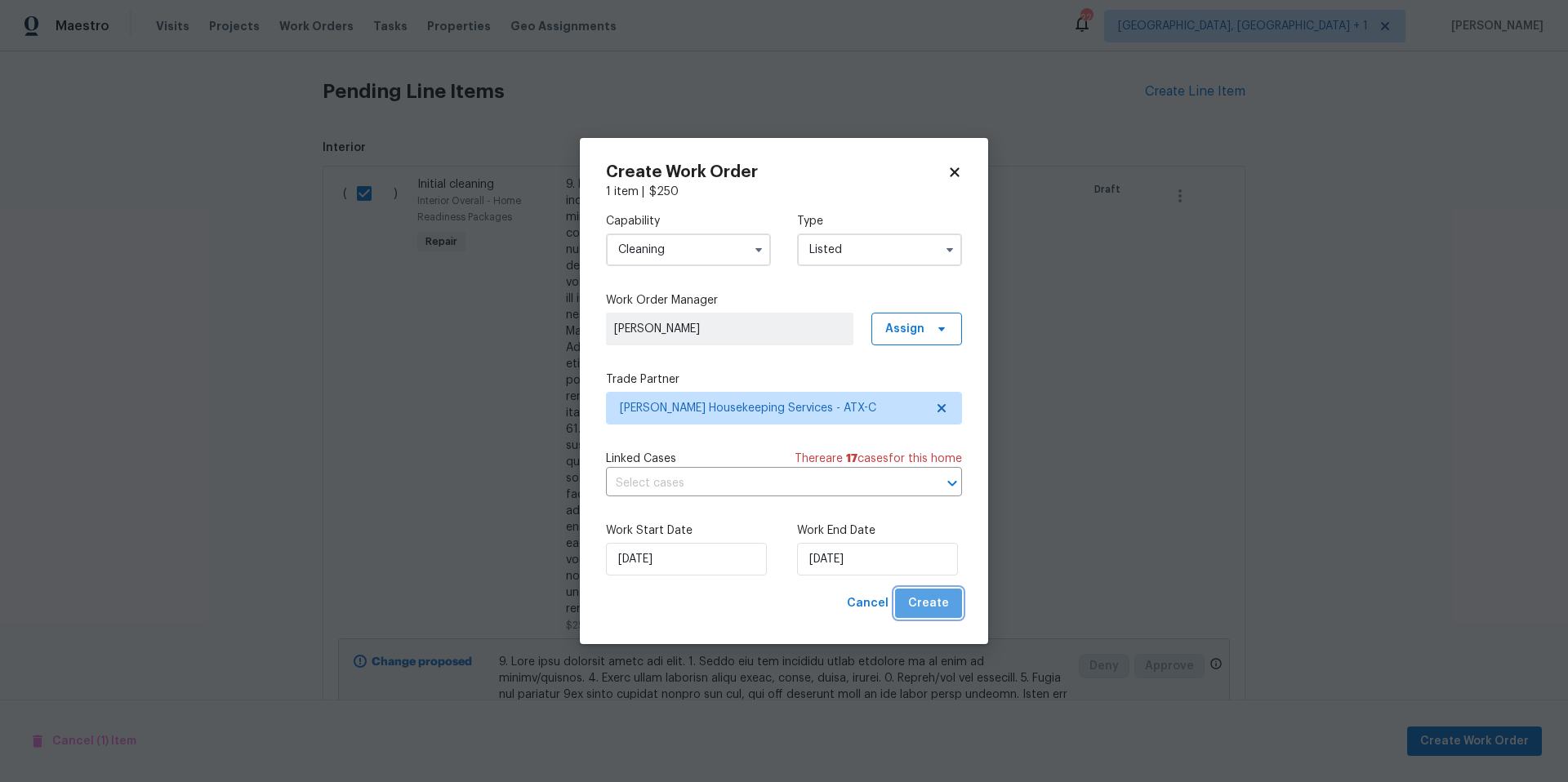
click at [938, 607] on span "Create" at bounding box center [928, 603] width 41 height 20
checkbox input "false"
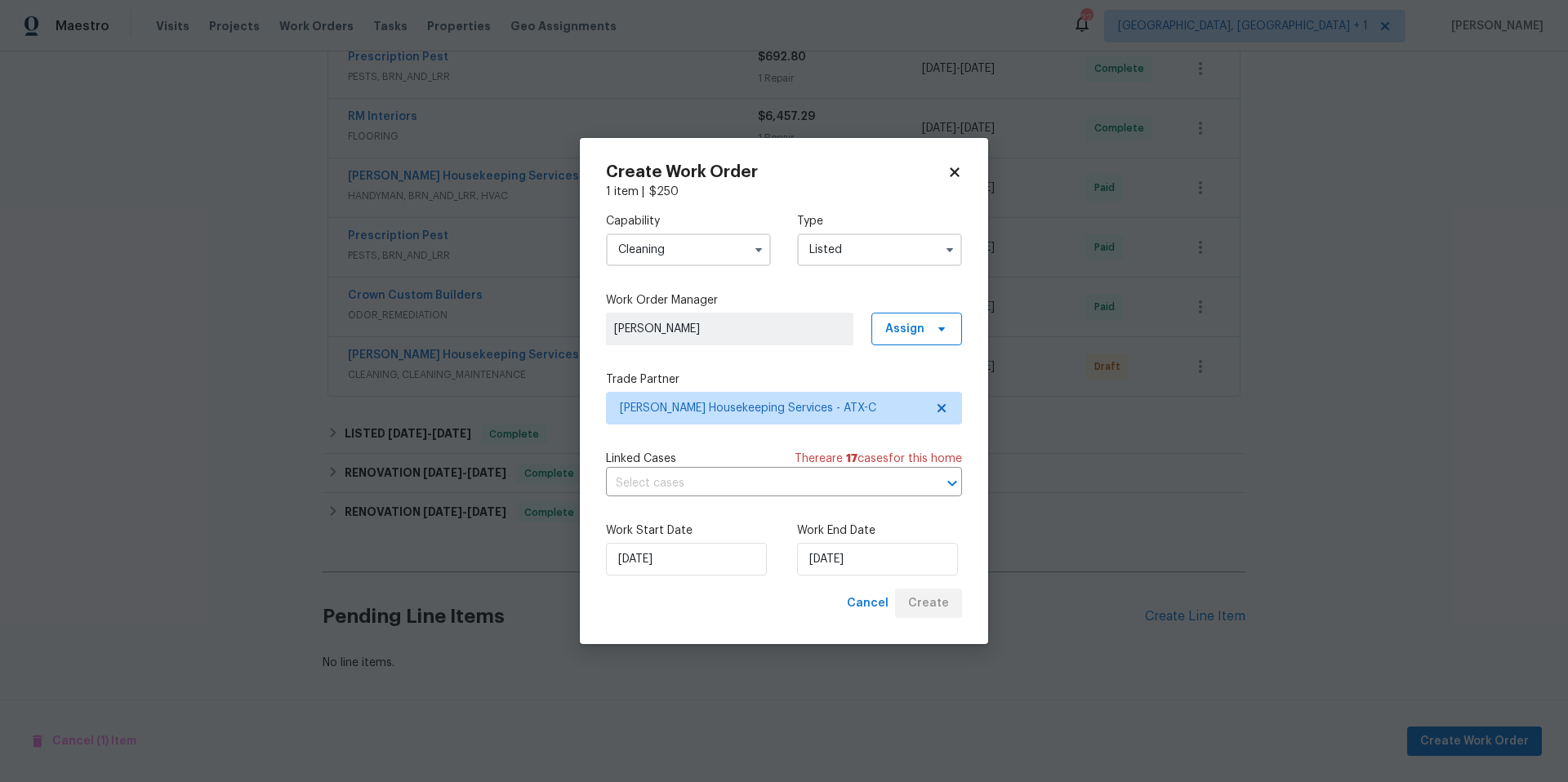
scroll to position [397, 0]
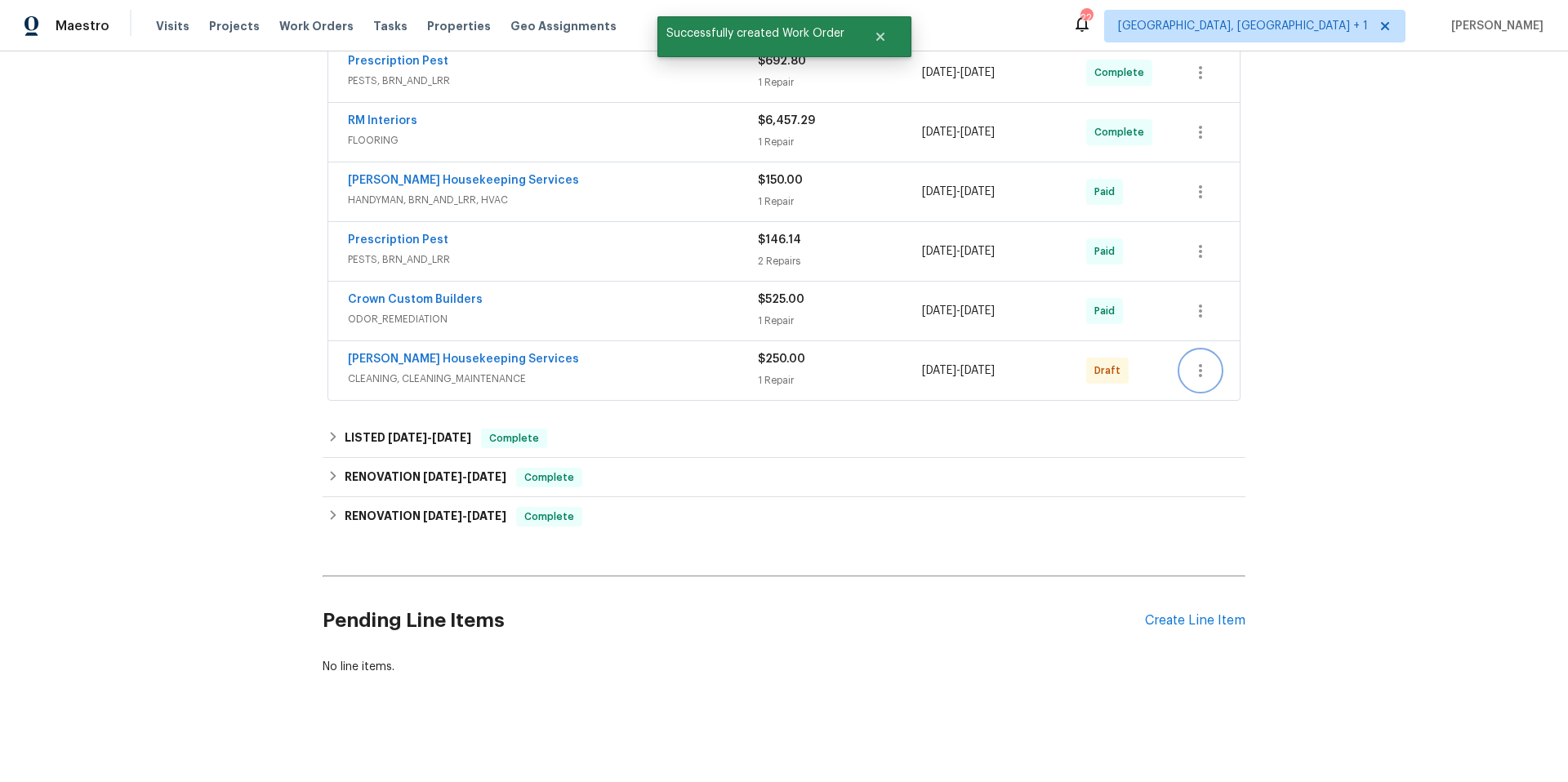
click at [1191, 361] on icon "button" at bounding box center [1201, 371] width 20 height 20
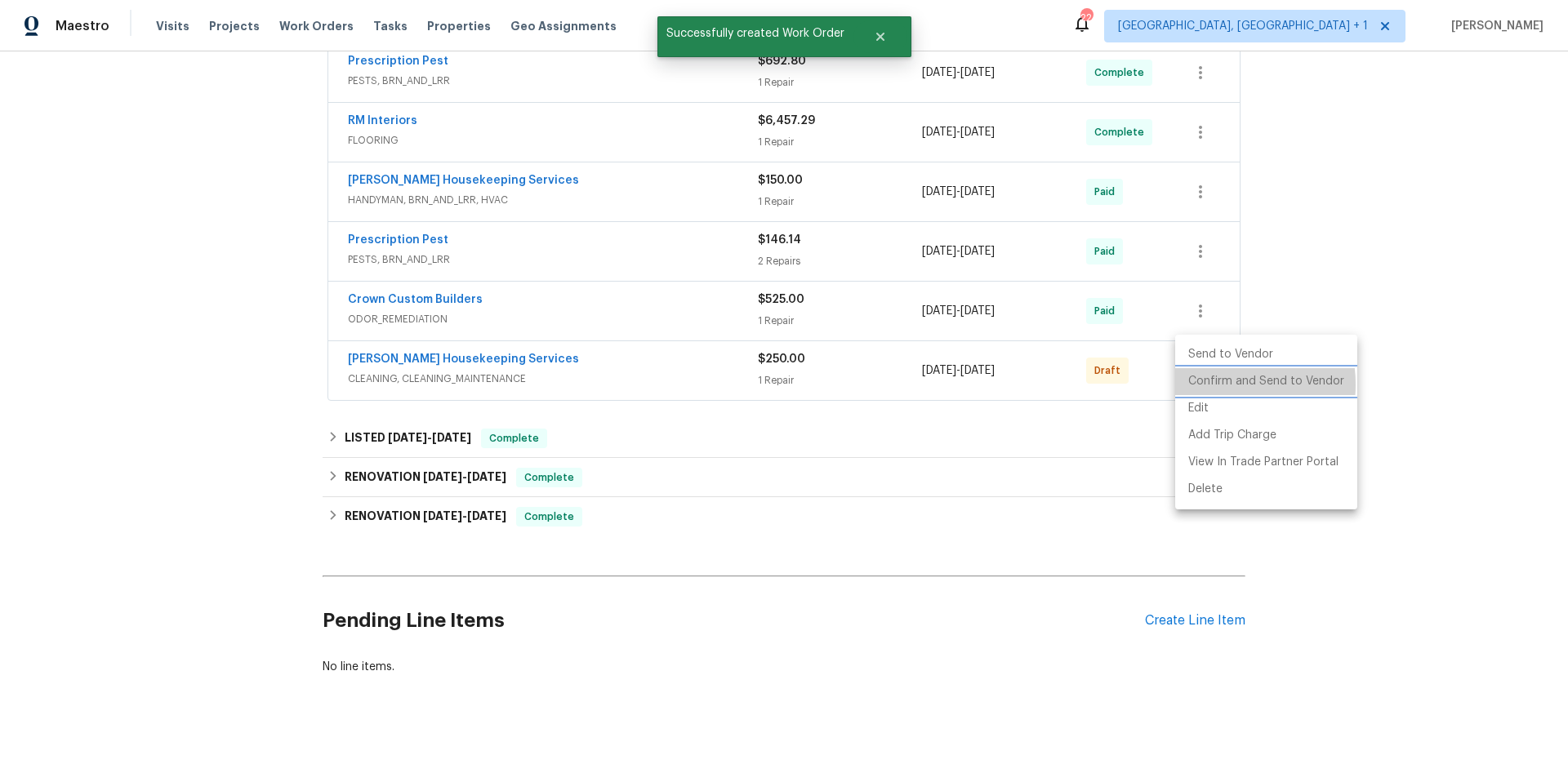
click at [1213, 384] on li "Confirm and Send to Vendor" at bounding box center [1266, 381] width 182 height 27
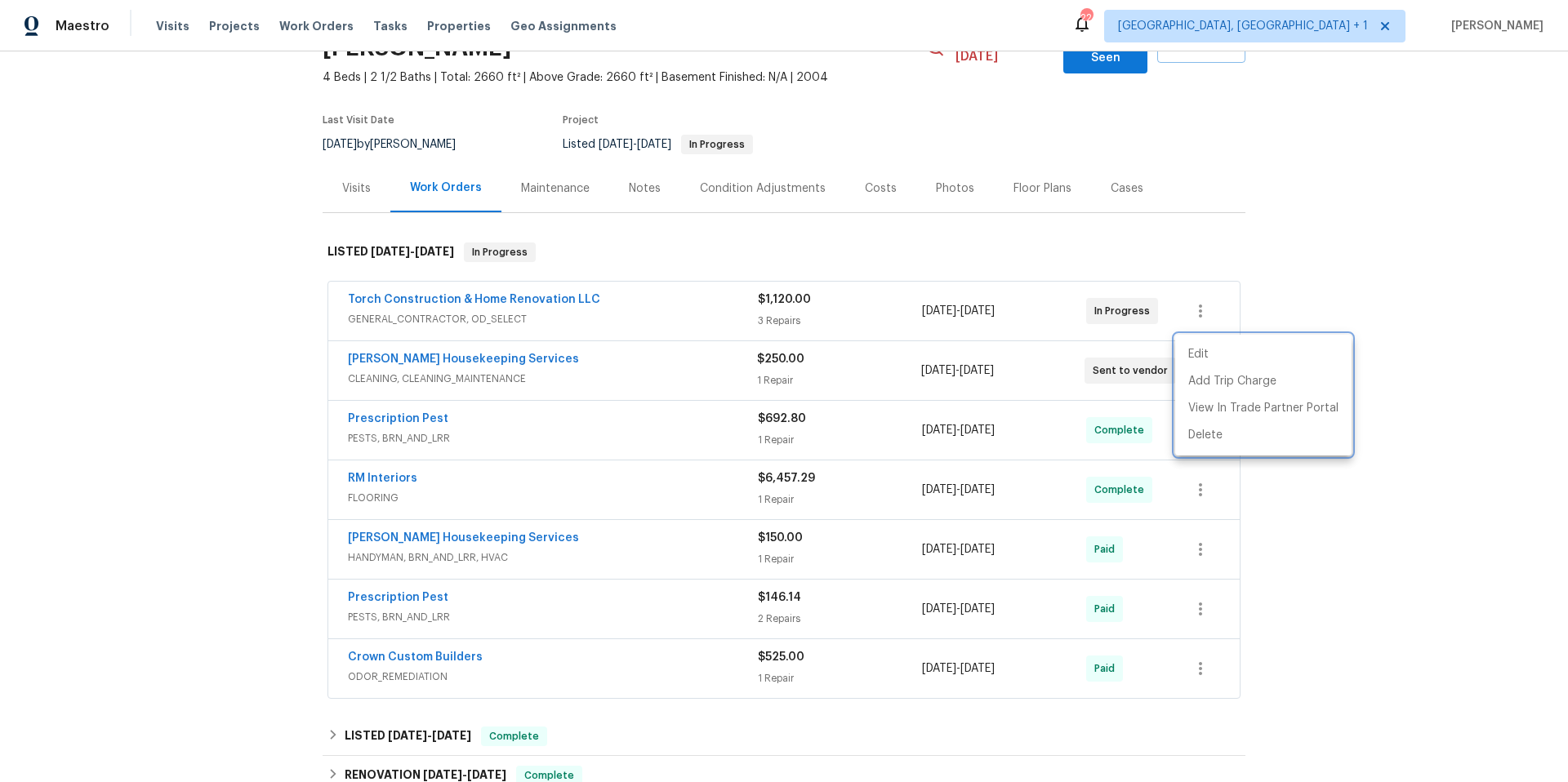
click at [1266, 212] on div at bounding box center [784, 391] width 1568 height 782
